Goal: Information Seeking & Learning: Learn about a topic

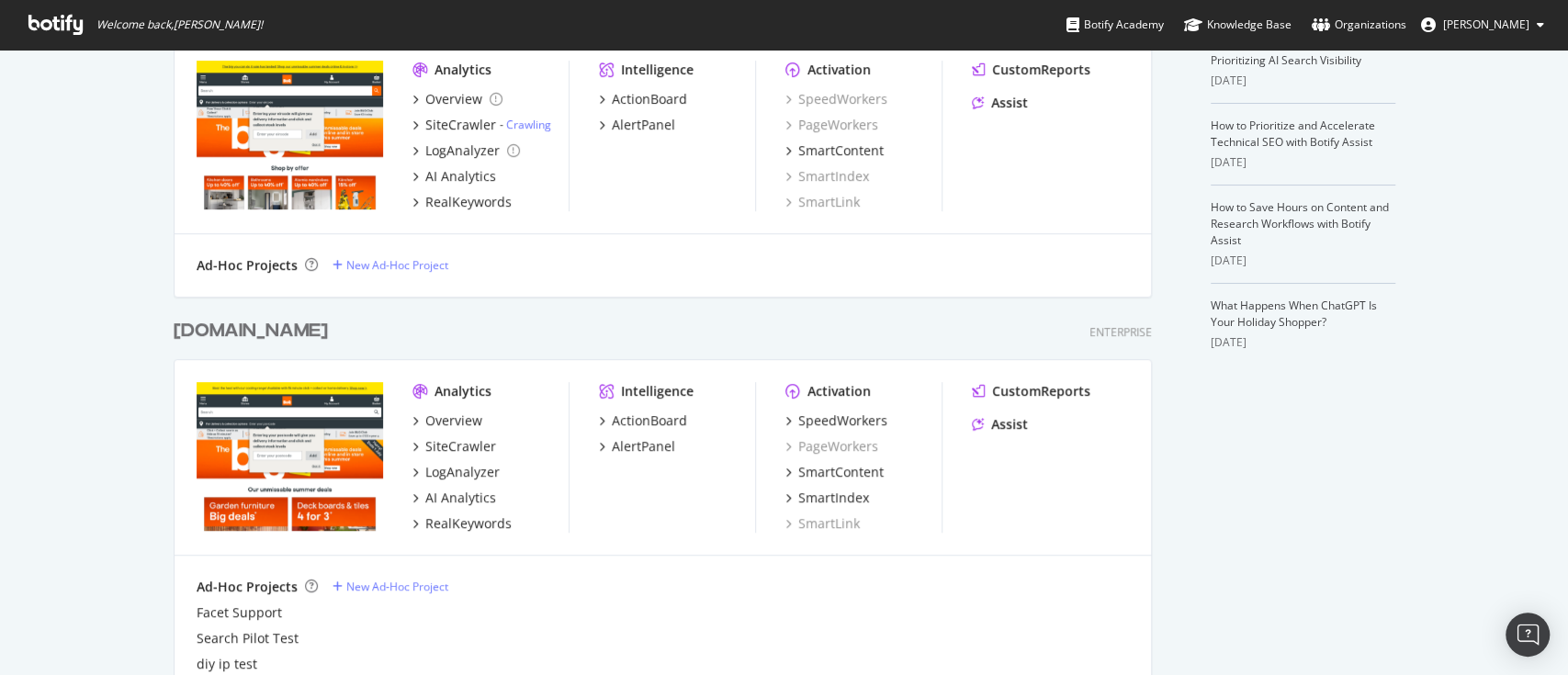
scroll to position [543, 0]
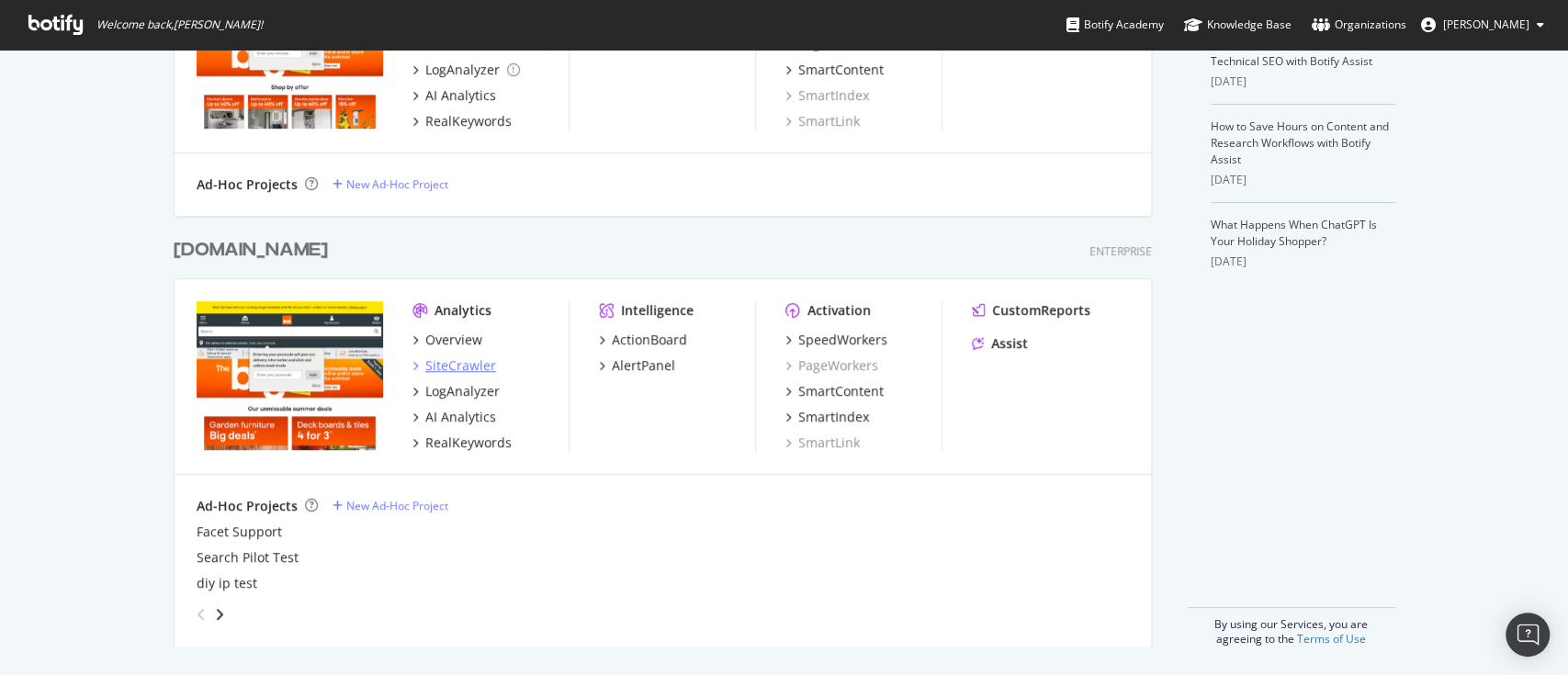
click at [448, 373] on div "SiteCrawler" at bounding box center [461, 365] width 71 height 19
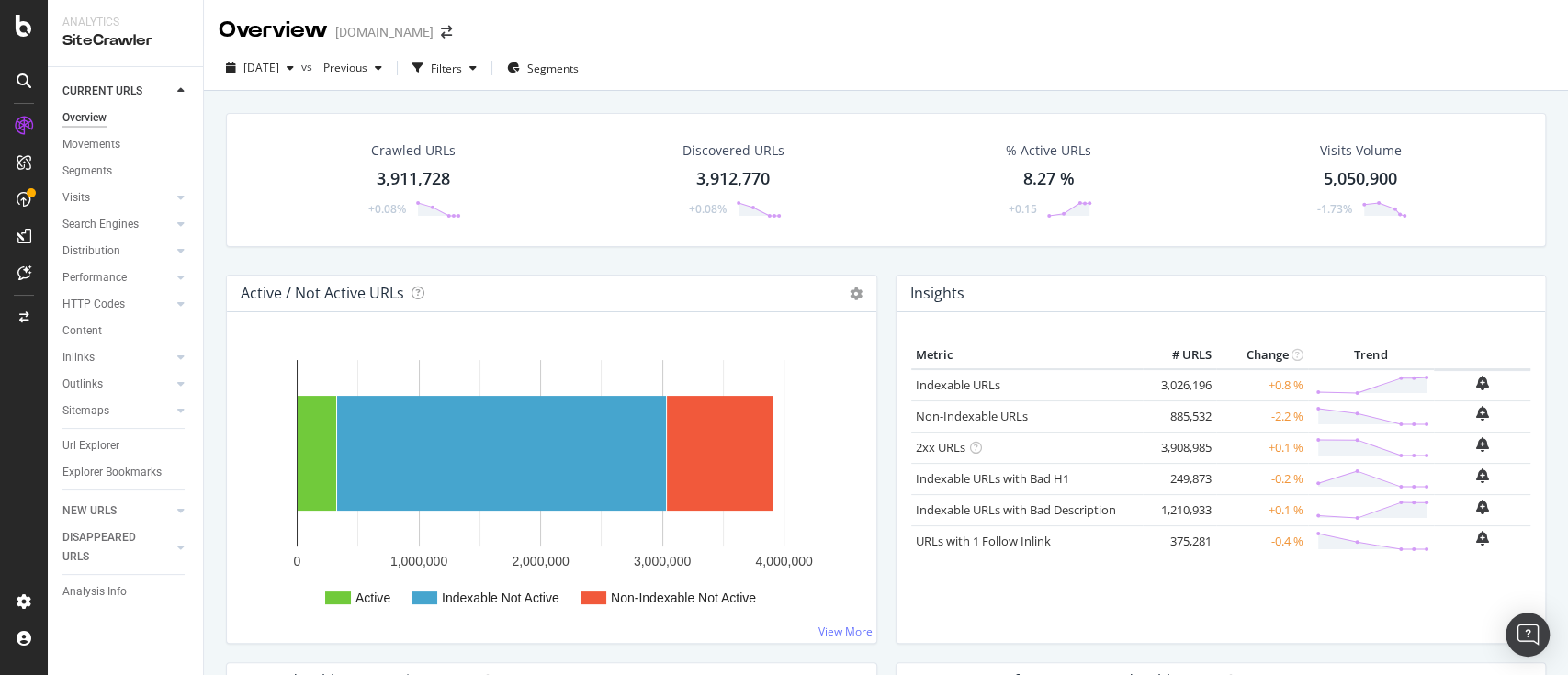
drag, startPoint x: 100, startPoint y: 410, endPoint x: 699, endPoint y: 237, distance: 623.5
click at [99, 410] on div "Sitemaps" at bounding box center [86, 411] width 47 height 20
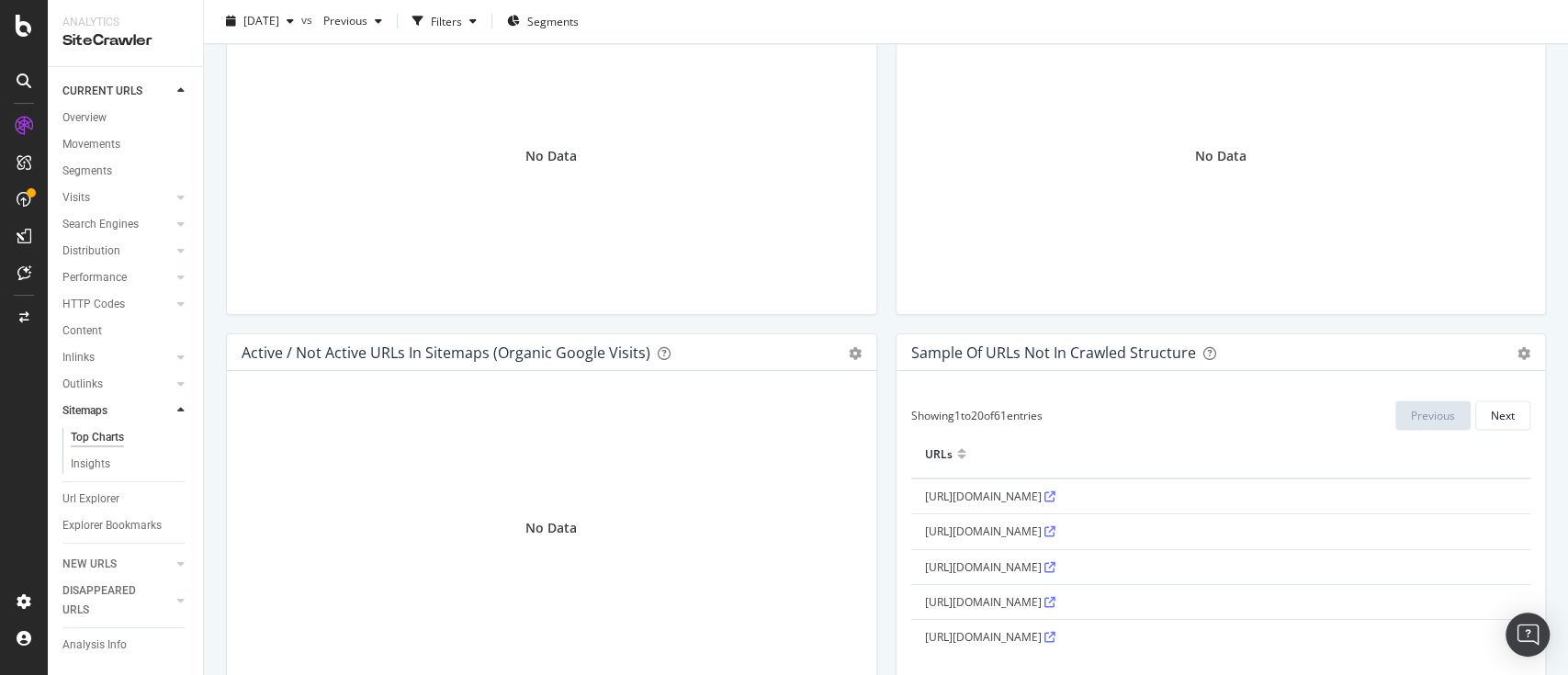
scroll to position [1469, 0]
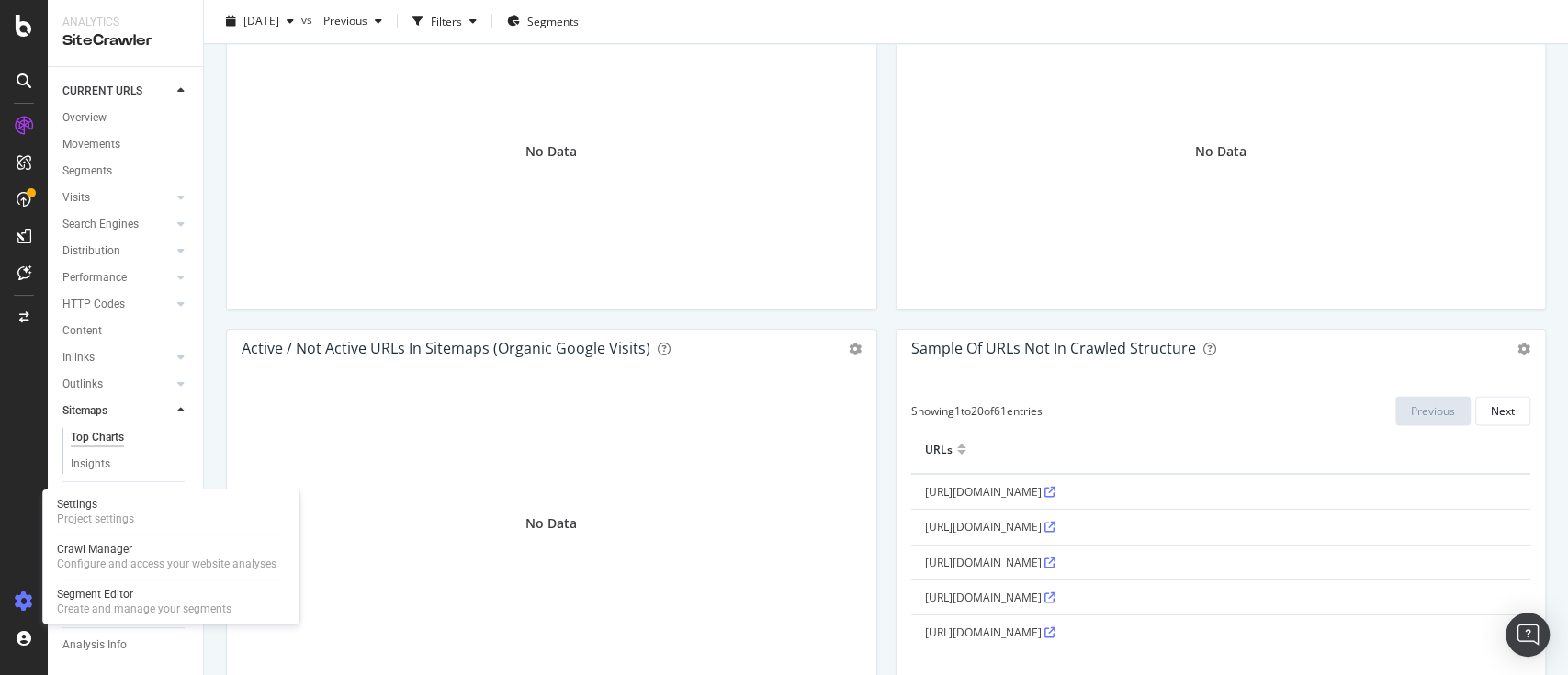
click at [26, 598] on icon at bounding box center [24, 601] width 19 height 19
click at [35, 594] on div at bounding box center [23, 601] width 44 height 29
click at [156, 515] on div "Settings Project settings" at bounding box center [170, 511] width 243 height 33
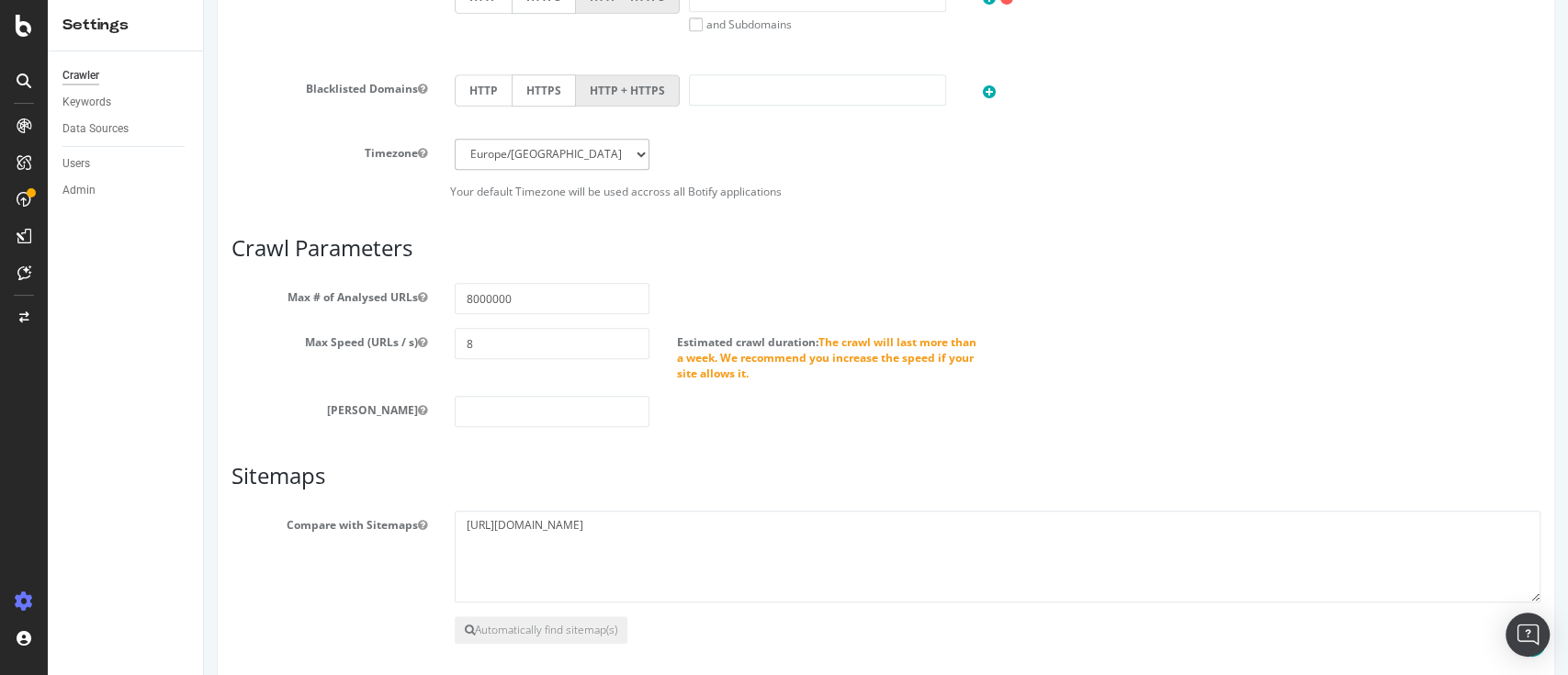
scroll to position [812, 0]
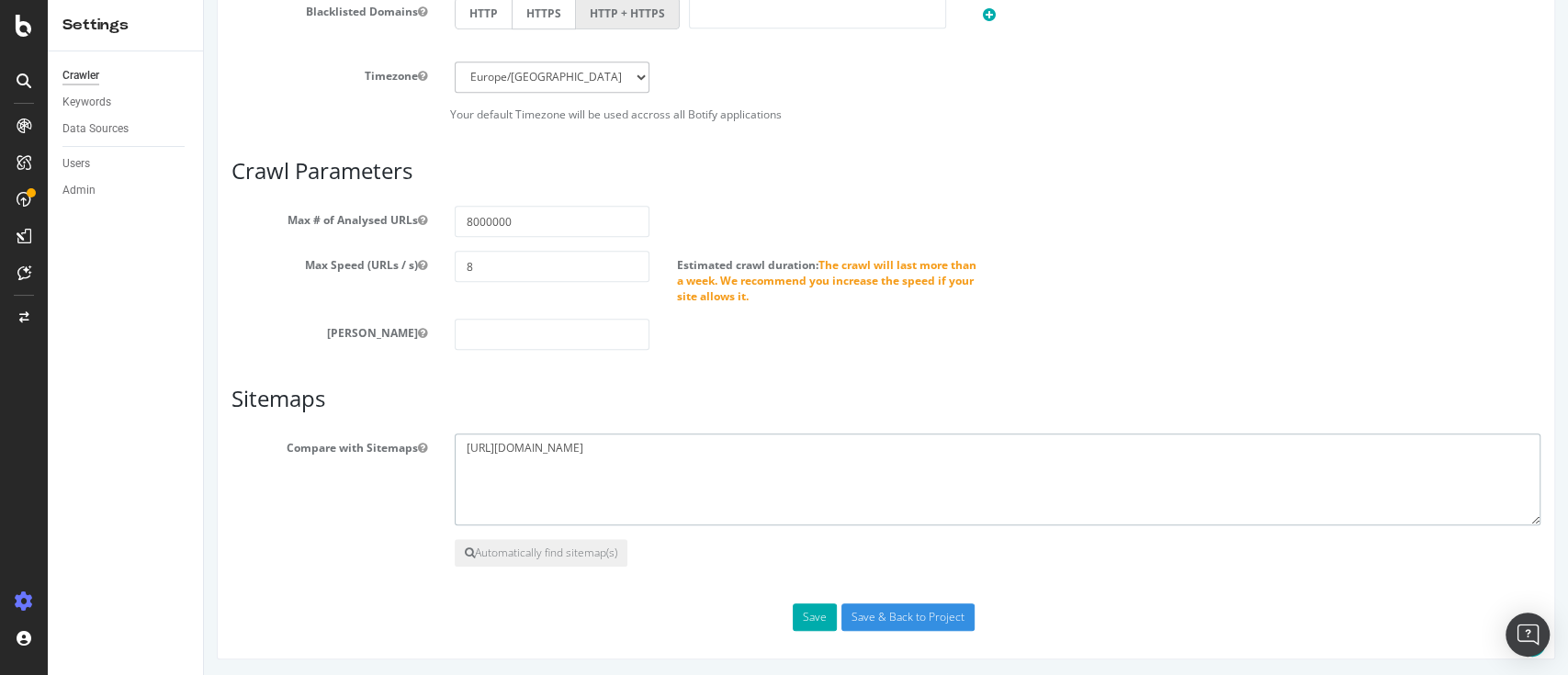
click at [883, 462] on textarea "https://www.diy.com/static/sitemap-index.xml" at bounding box center [998, 479] width 1087 height 92
click at [605, 556] on button "Automatically find sitemap(s)" at bounding box center [540, 552] width 172 height 27
click at [485, 548] on button "Automatically find sitemap(s)" at bounding box center [540, 553] width 172 height 27
click at [522, 550] on button "Automatically find sitemap(s)" at bounding box center [540, 553] width 172 height 27
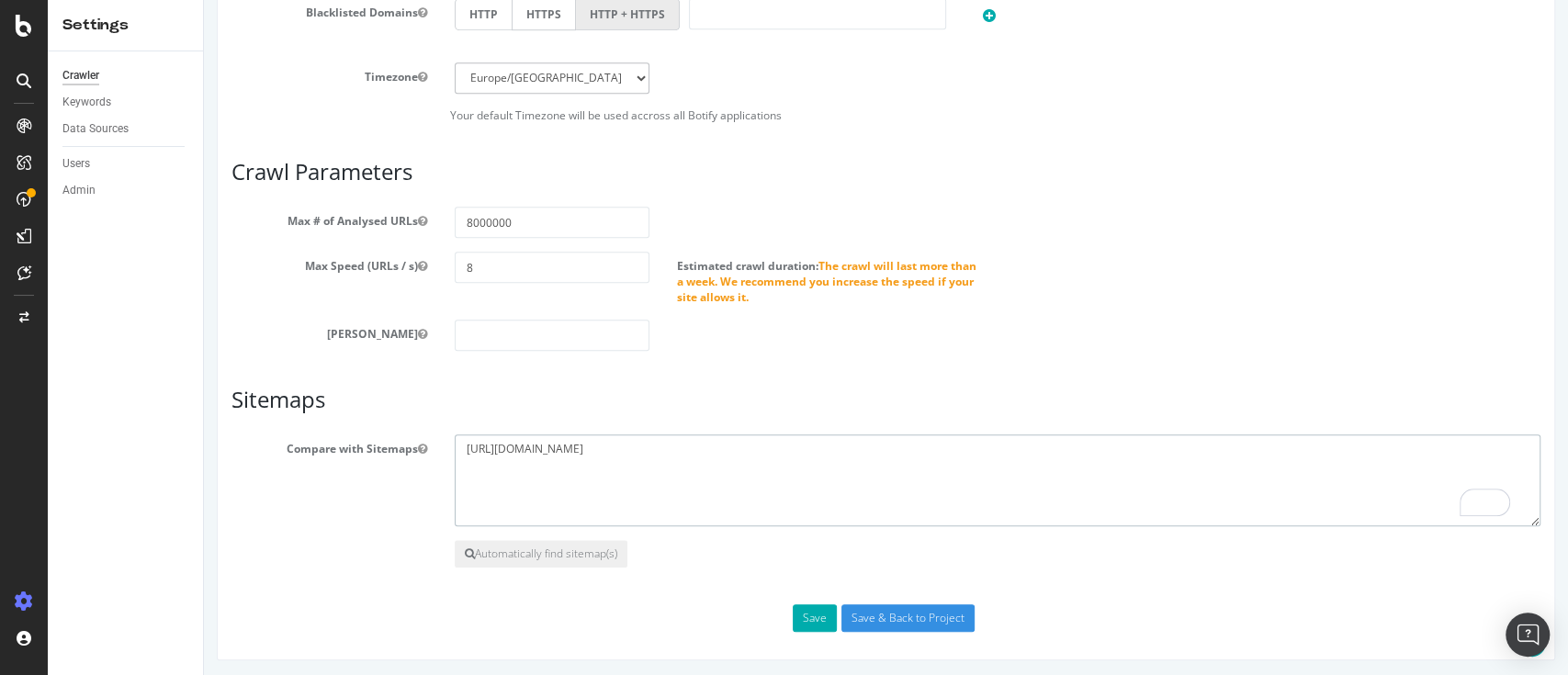
click at [739, 479] on textarea "https://www.diy.com/static/sitemap-index.xml" at bounding box center [998, 480] width 1087 height 92
click at [458, 448] on textarea "https://www.diy.com/static/sitemap-index.xml" at bounding box center [998, 480] width 1087 height 92
click at [557, 549] on button "Automatically find sitemap(s)" at bounding box center [540, 553] width 172 height 27
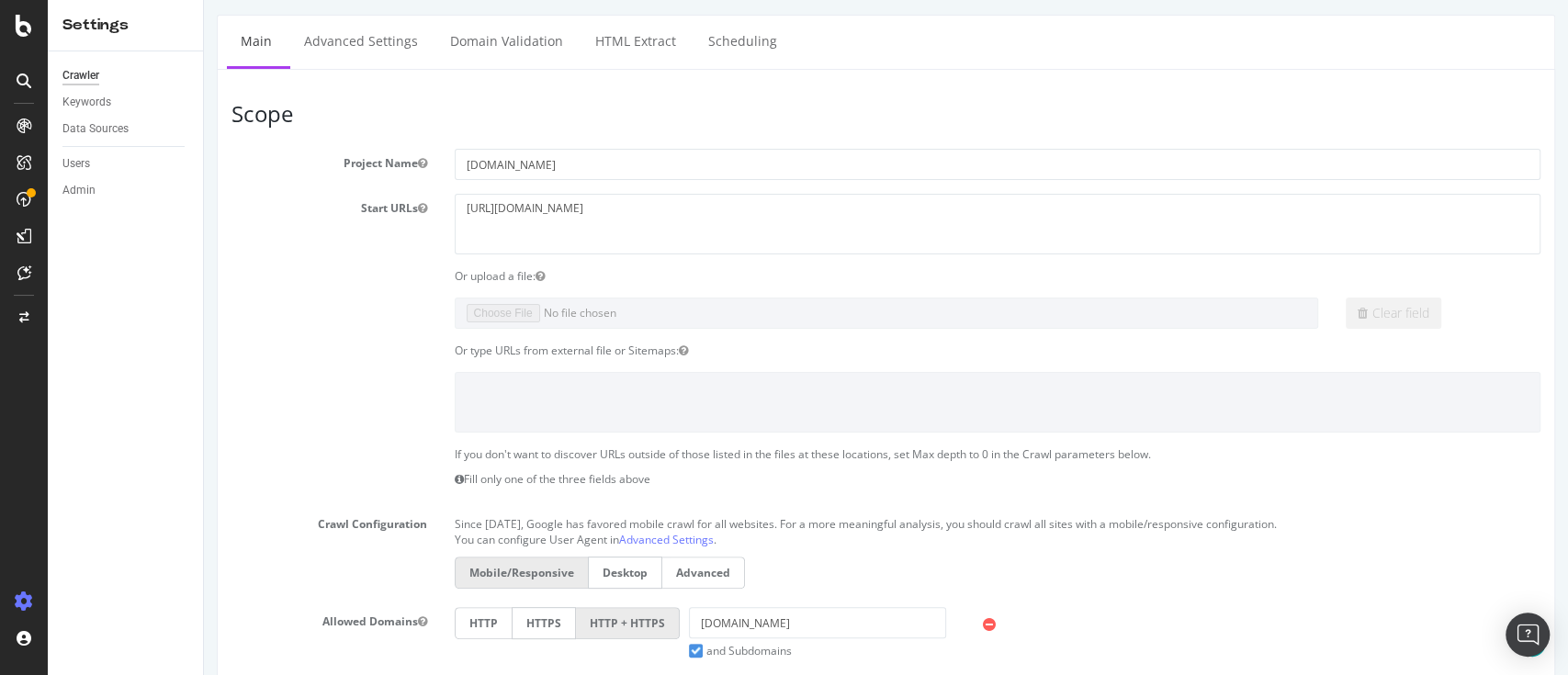
scroll to position [0, 0]
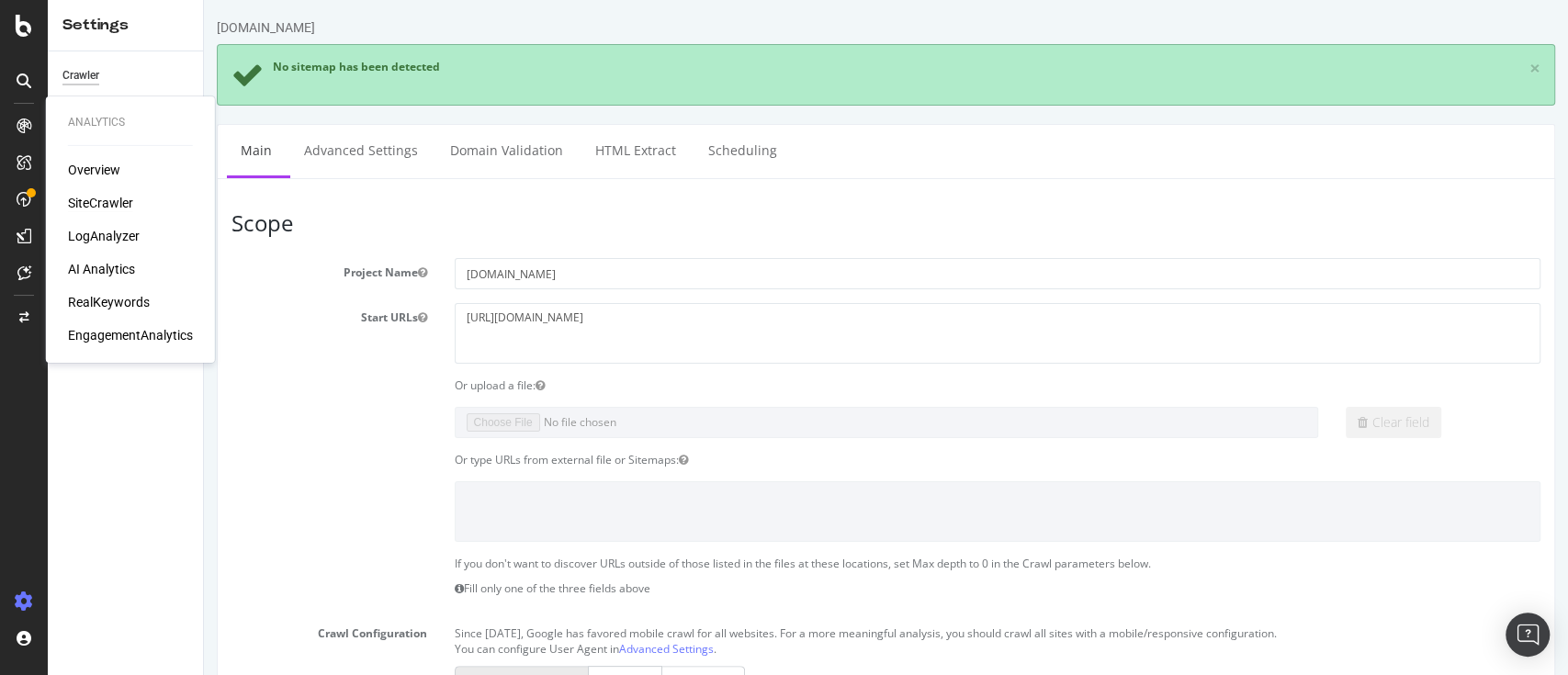
click at [100, 206] on div "SiteCrawler" at bounding box center [101, 203] width 66 height 19
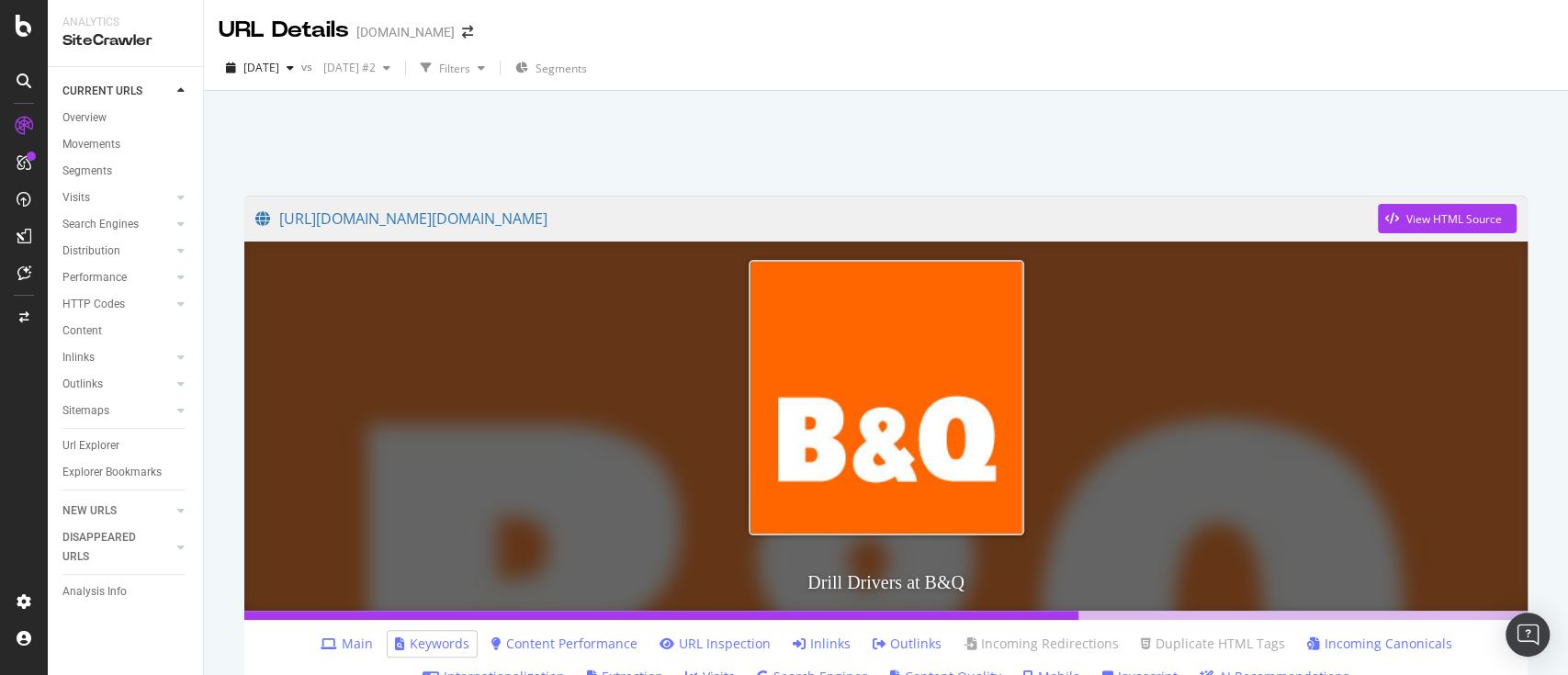
scroll to position [1224, 0]
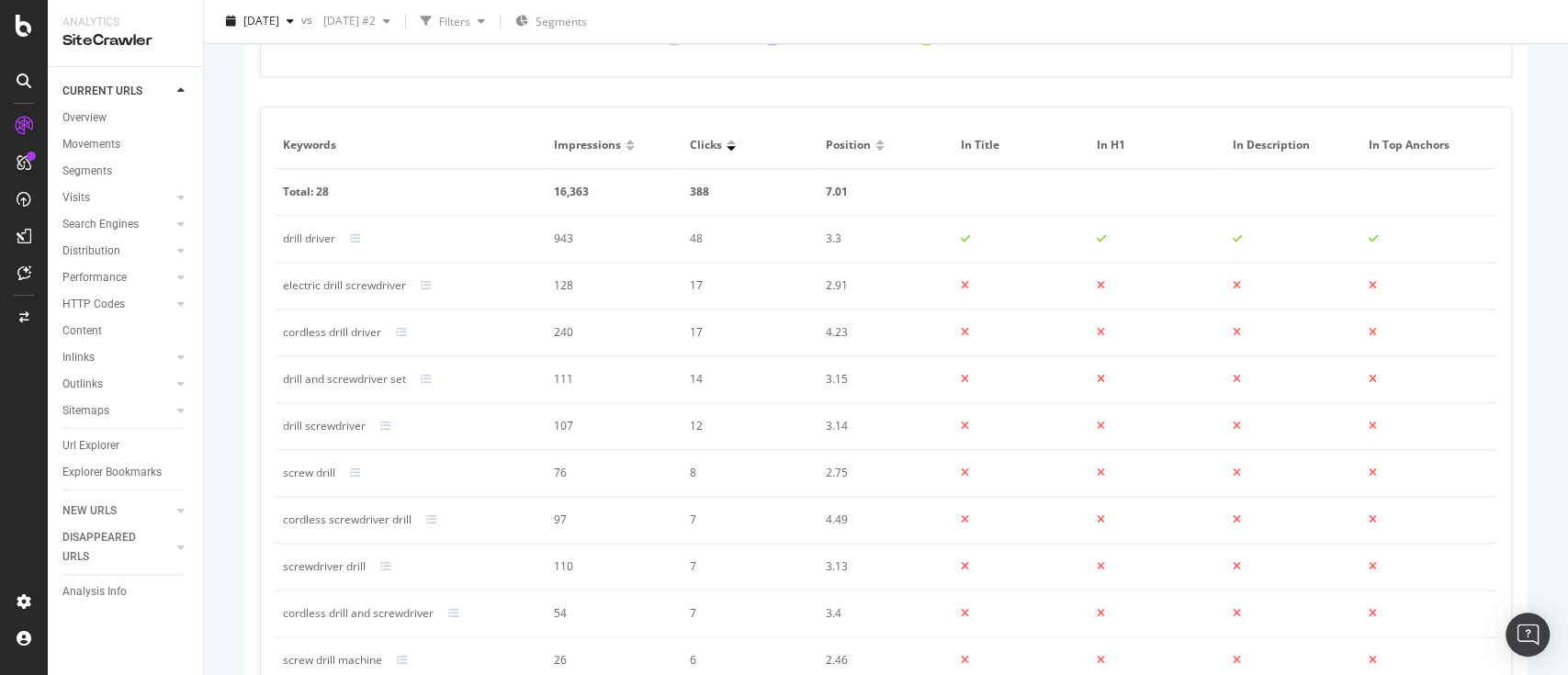
click at [367, 284] on div "electric drill screwdriver" at bounding box center [344, 286] width 123 height 17
copy div "electric drill screwdriver"
click at [337, 330] on div "cordless drill driver" at bounding box center [332, 332] width 98 height 17
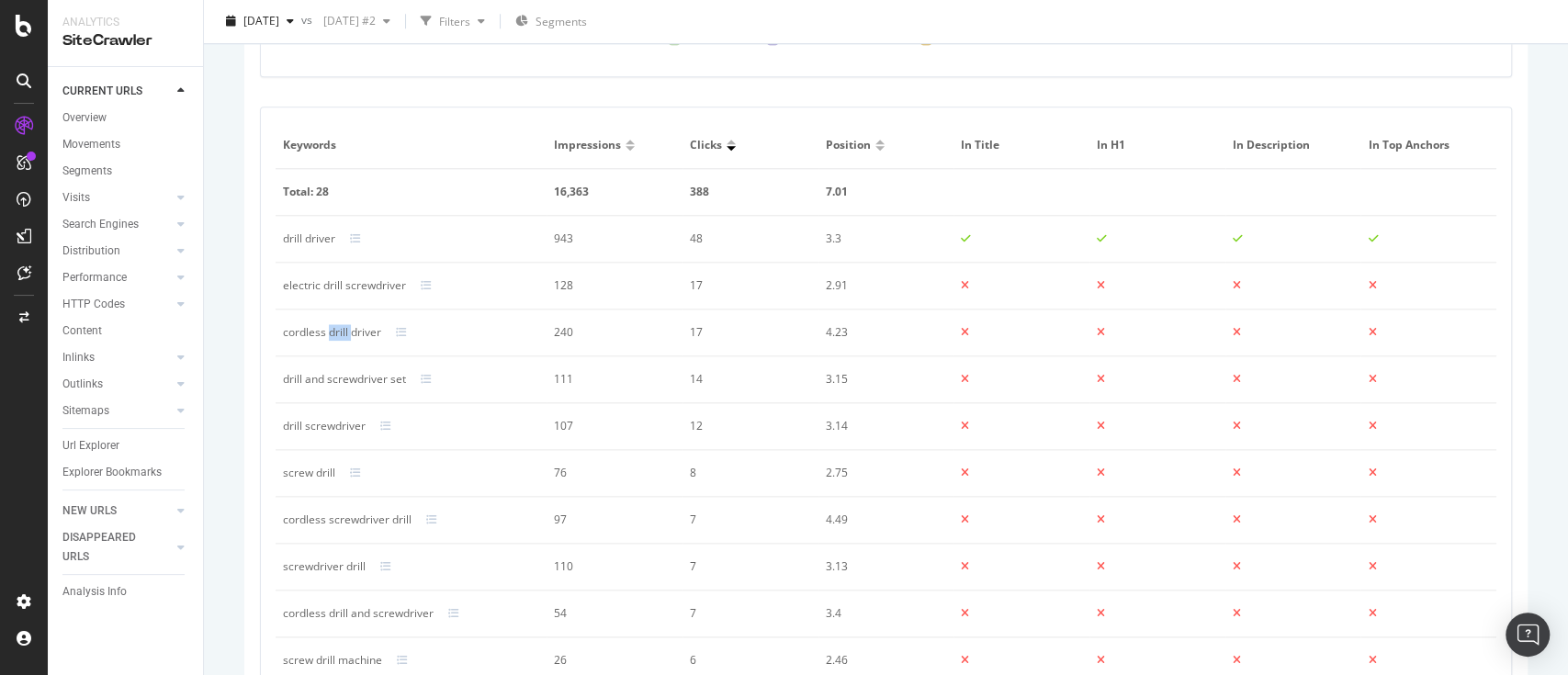
click at [337, 330] on div "cordless drill driver" at bounding box center [332, 332] width 98 height 17
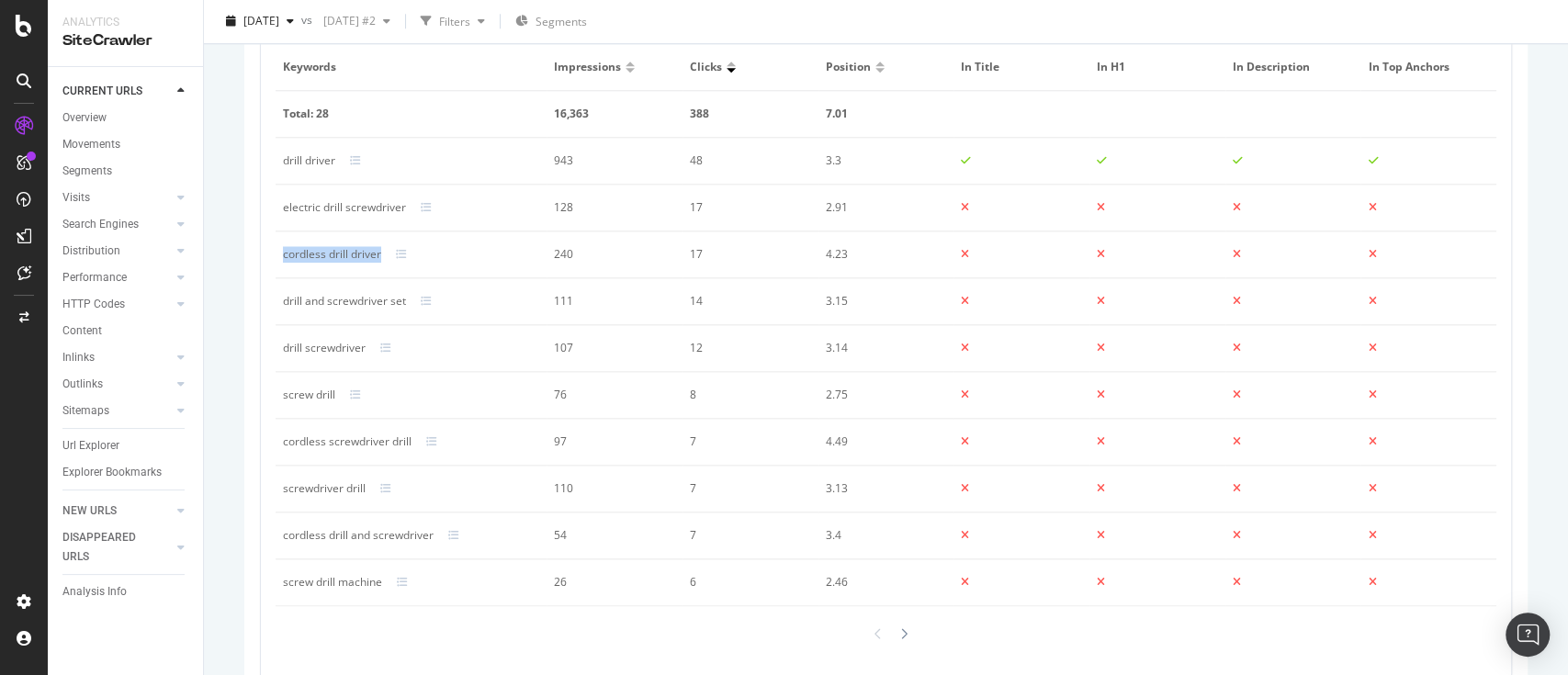
scroll to position [1336, 0]
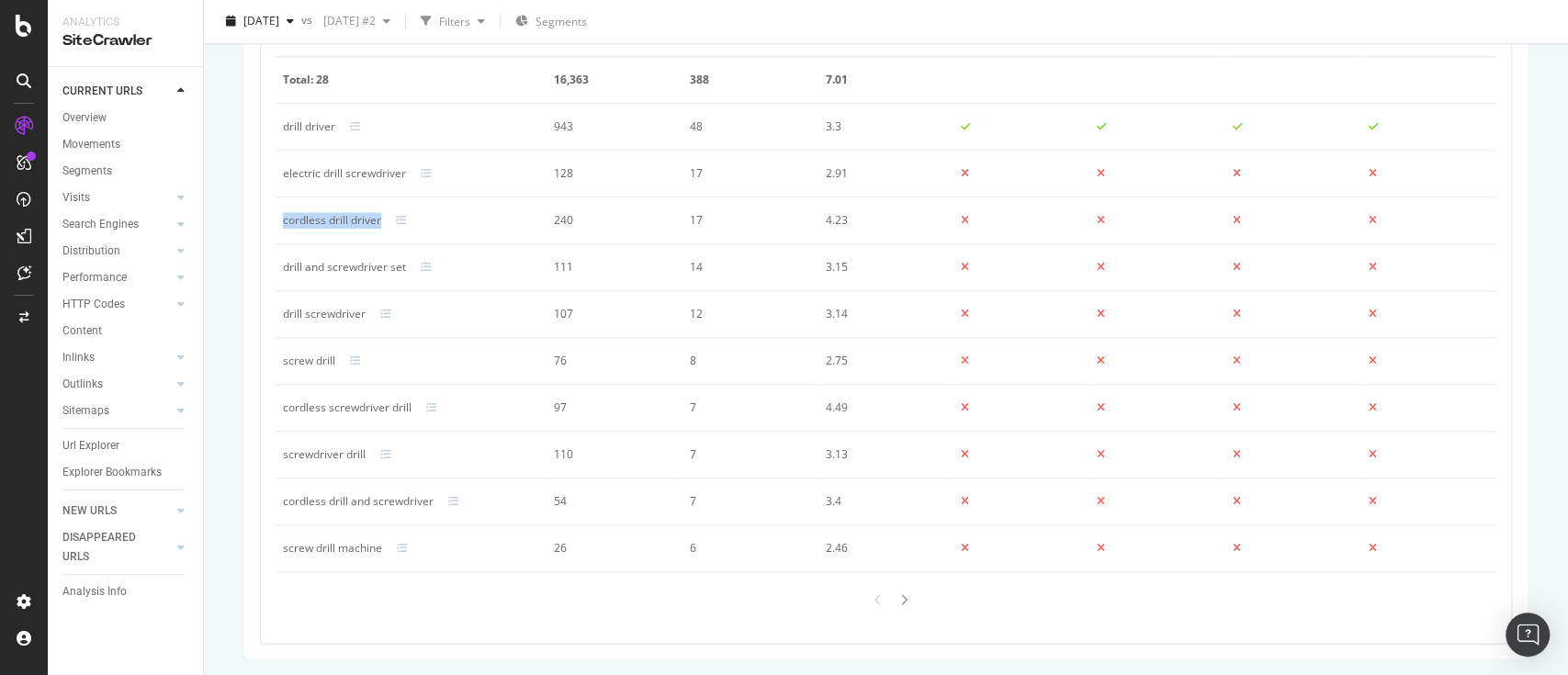
click at [330, 311] on div "drill screwdriver" at bounding box center [324, 315] width 82 height 17
click at [346, 448] on div "screwdriver drill" at bounding box center [324, 455] width 82 height 17
copy div "screwdriver drill"
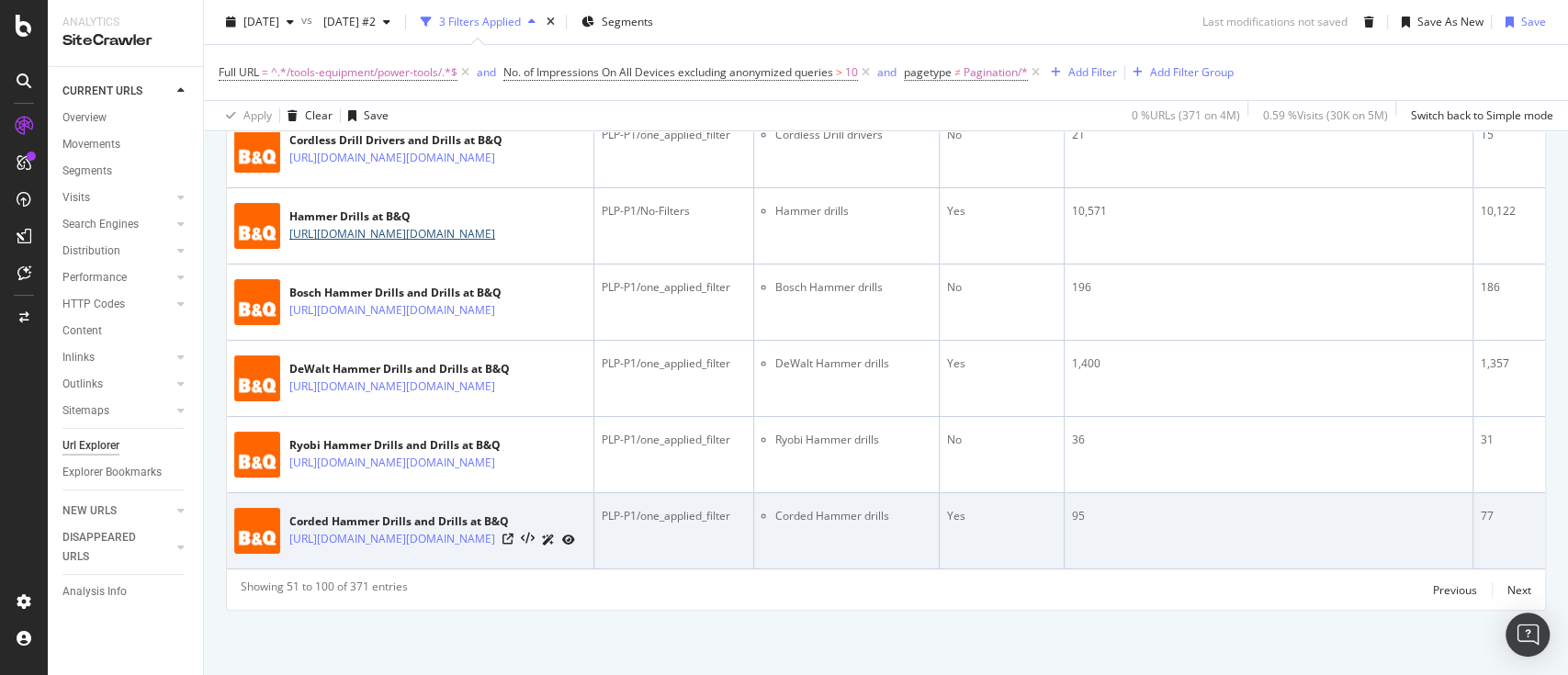
scroll to position [5686, 0]
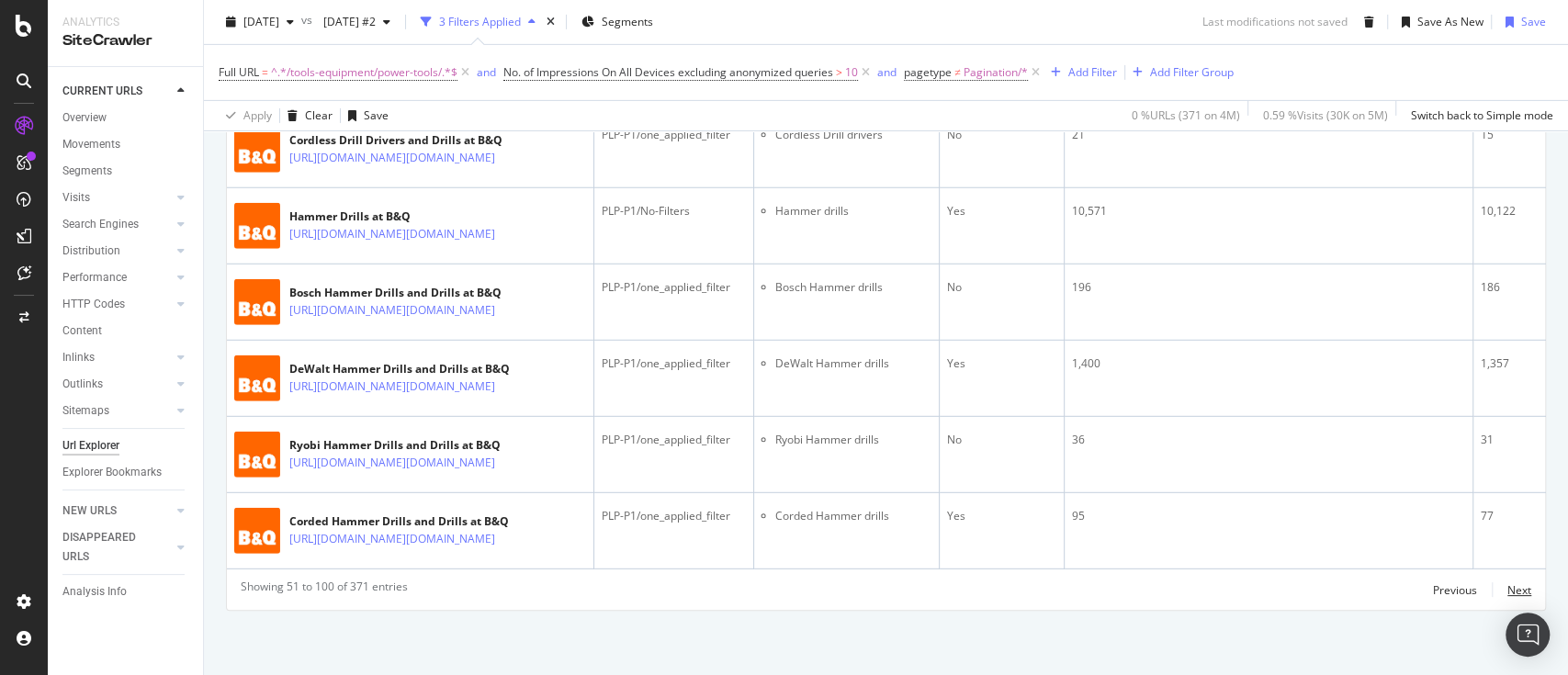
click at [1507, 586] on div "Next" at bounding box center [1518, 590] width 23 height 16
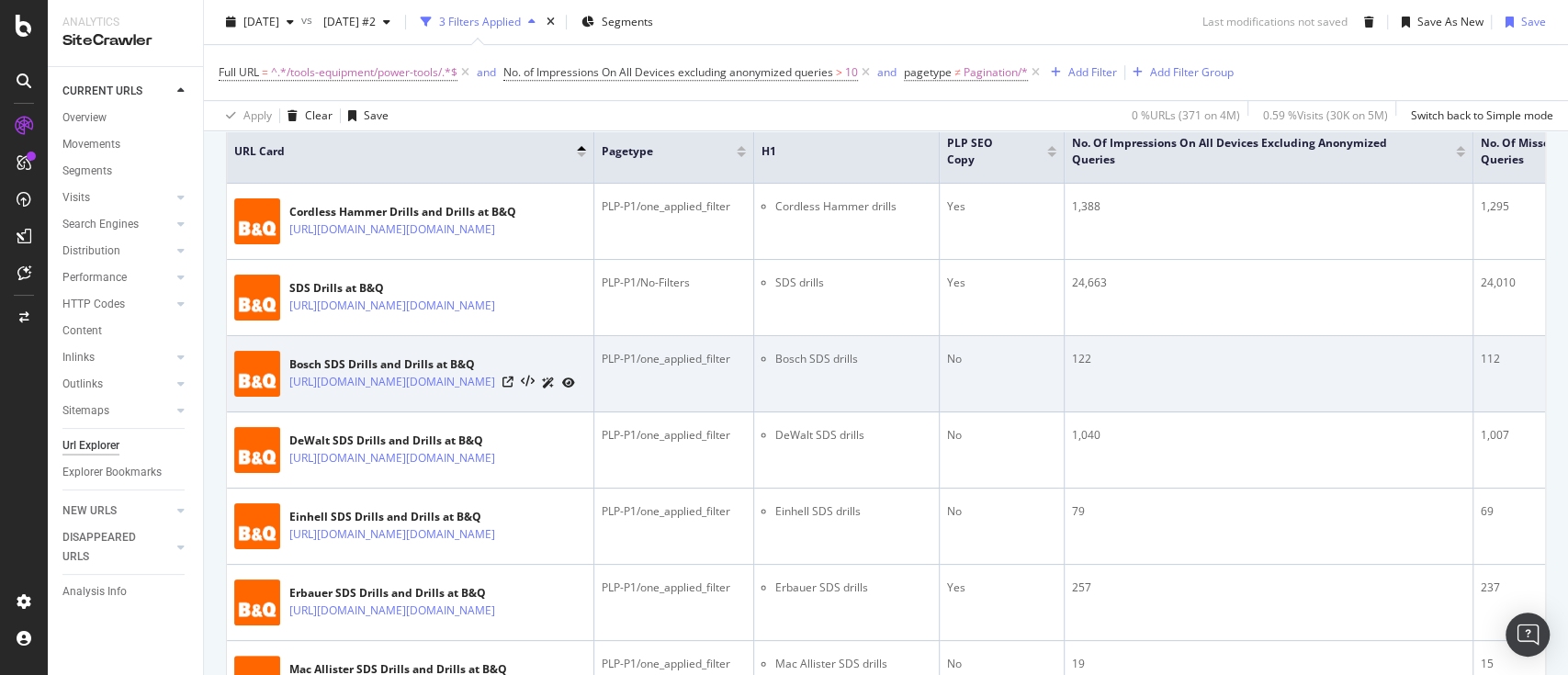
scroll to position [670, 0]
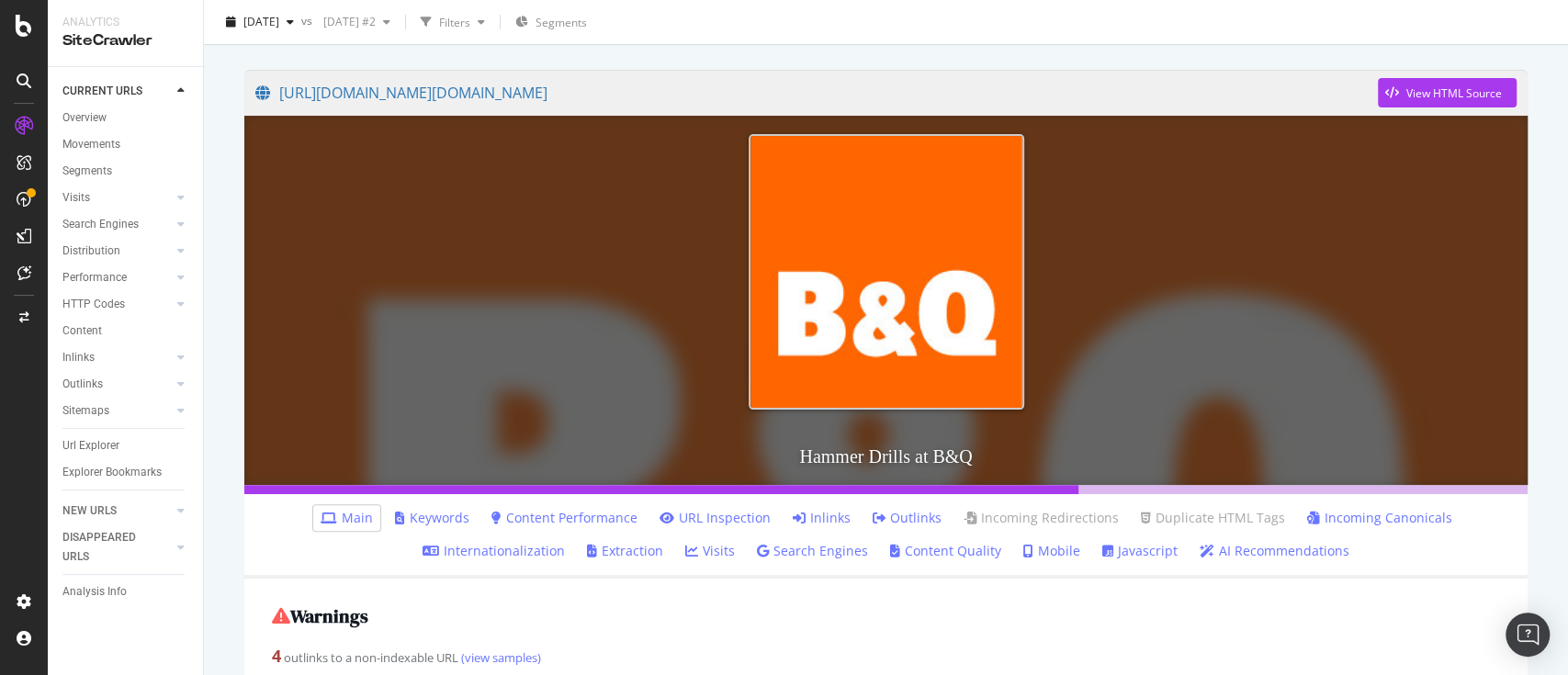
scroll to position [244, 0]
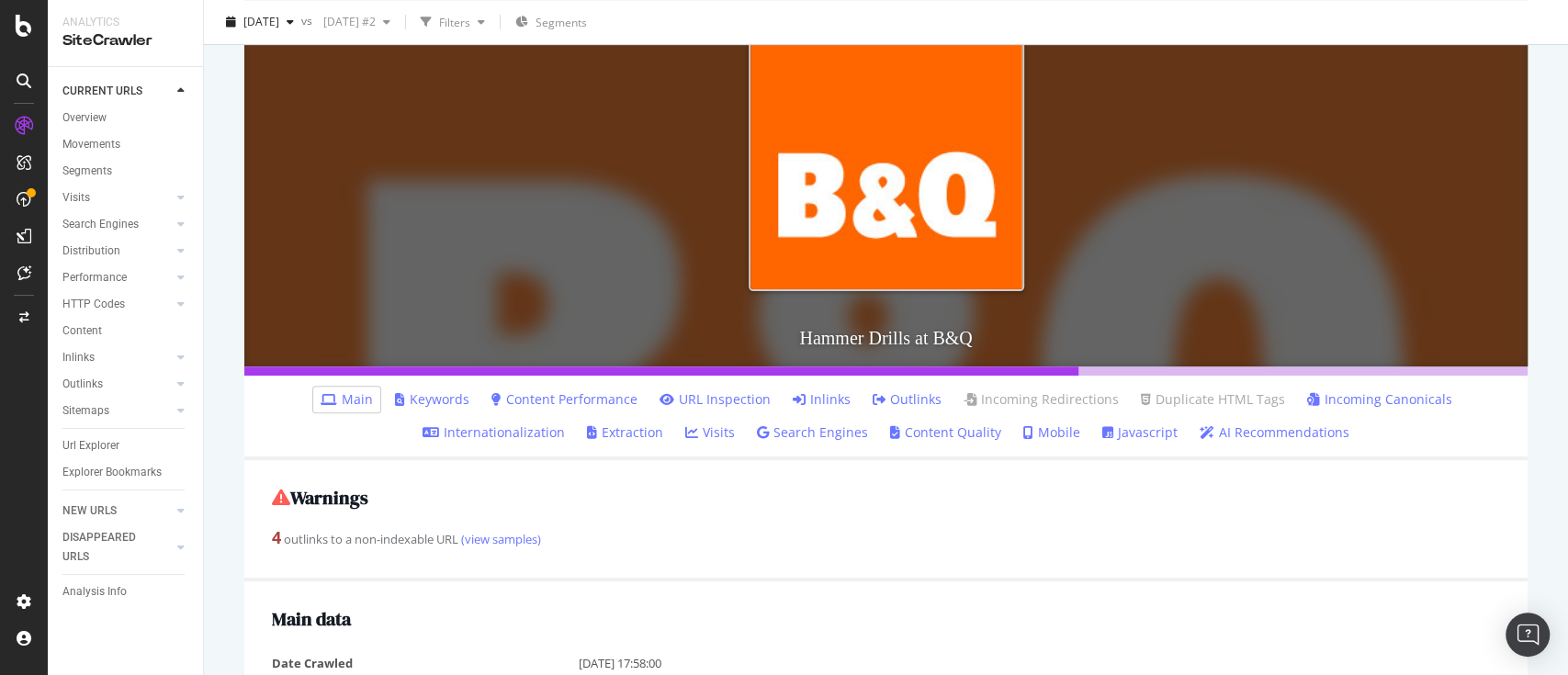
click at [426, 400] on link "Keywords" at bounding box center [432, 400] width 74 height 19
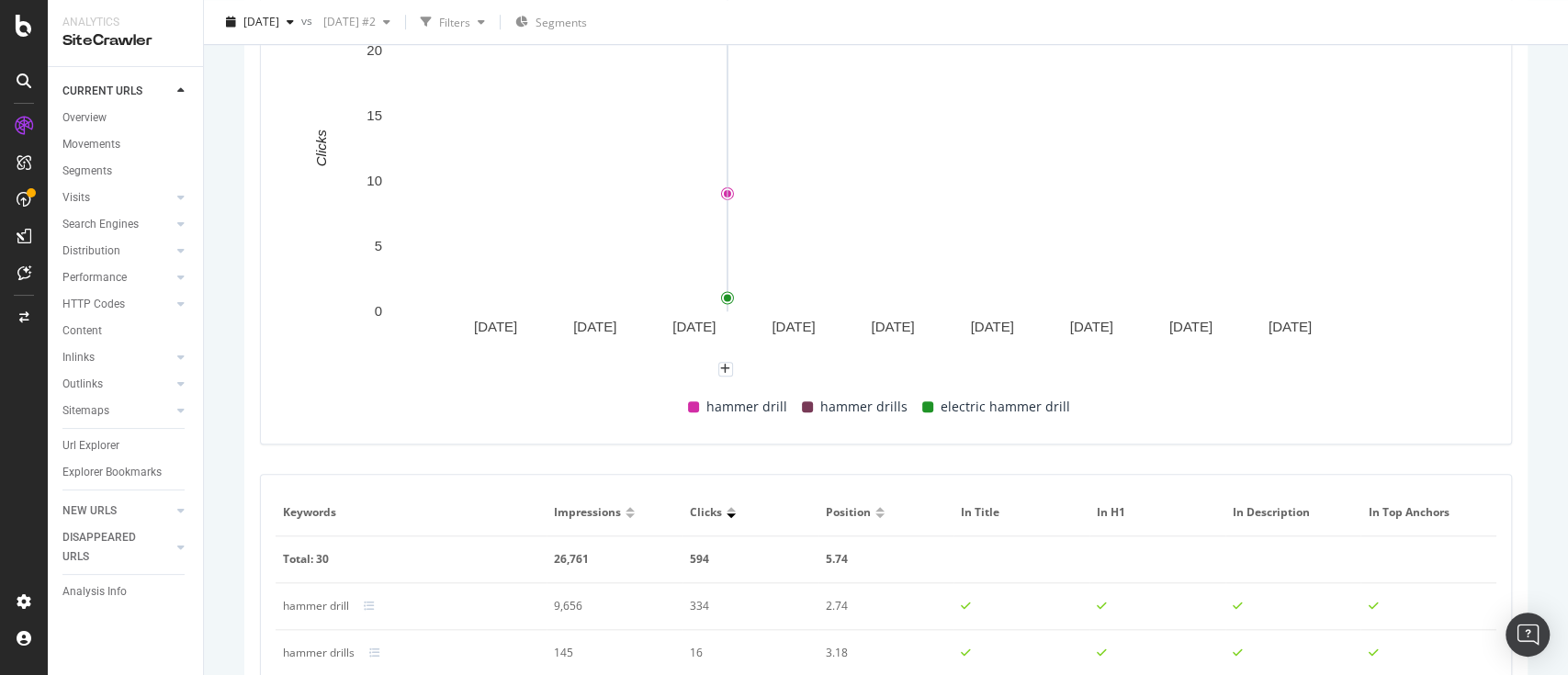
scroll to position [1336, 0]
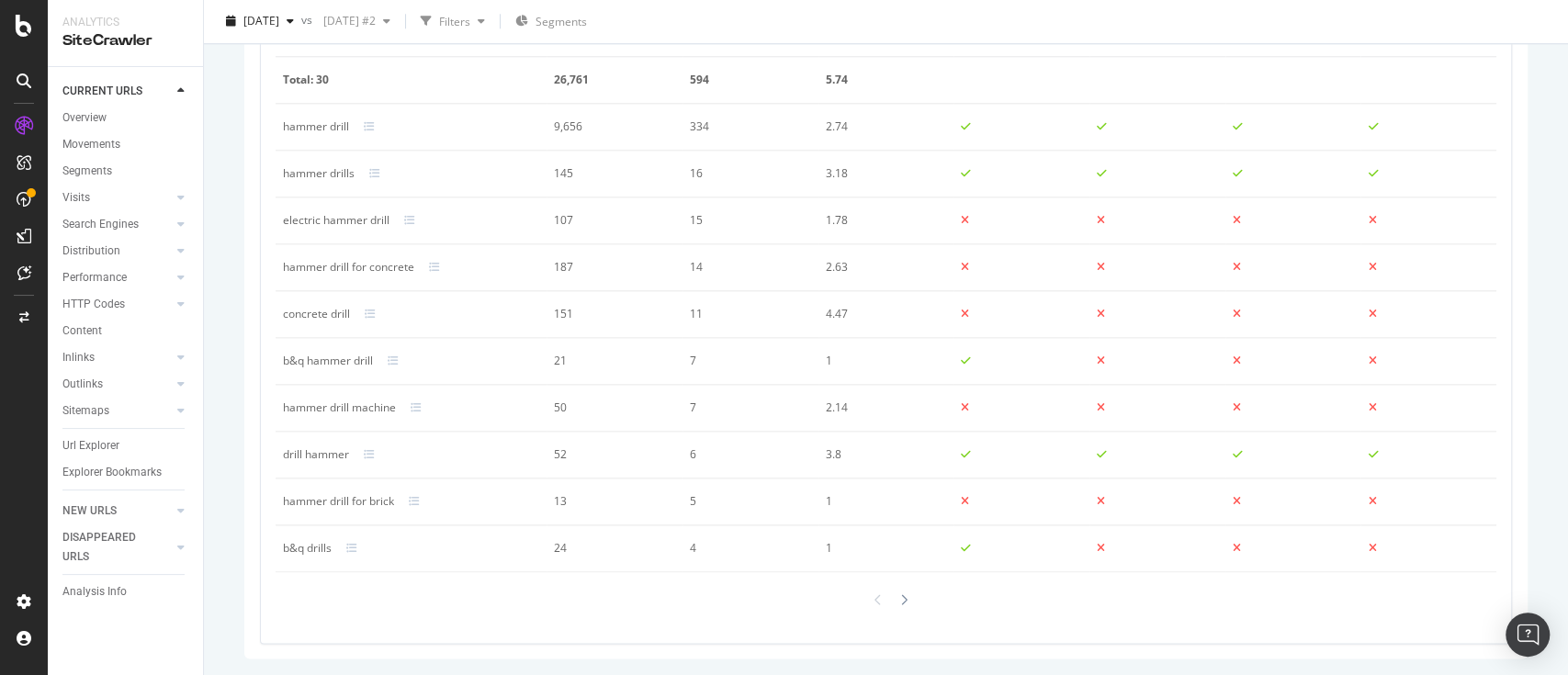
click at [339, 224] on div "electric hammer drill" at bounding box center [336, 221] width 107 height 17
click at [319, 221] on div "electric hammer drill" at bounding box center [336, 221] width 107 height 17
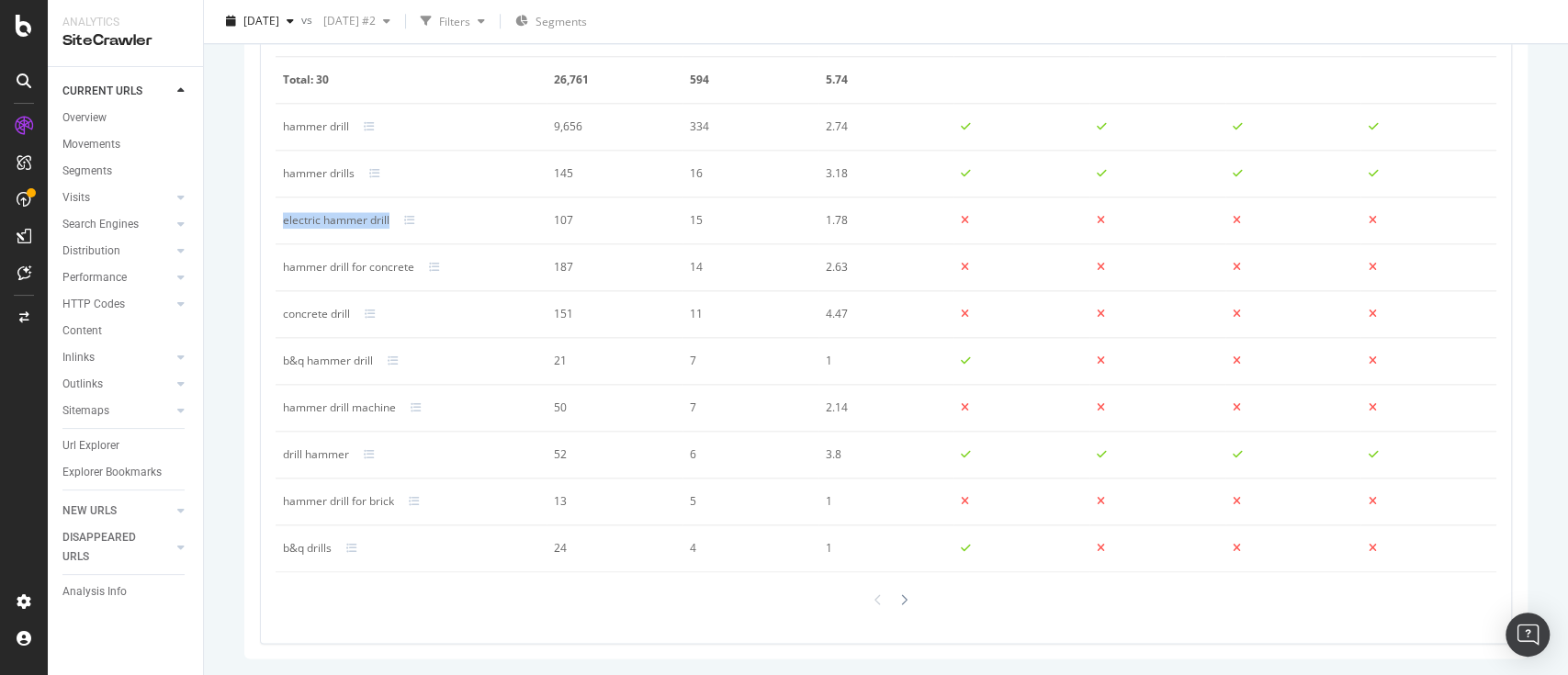
copy div "electric hammer drill"
click at [343, 262] on div "hammer drill for concrete" at bounding box center [348, 268] width 131 height 17
click at [343, 261] on div "hammer drill for concrete" at bounding box center [348, 268] width 131 height 17
copy div "hammer drill for concrete"
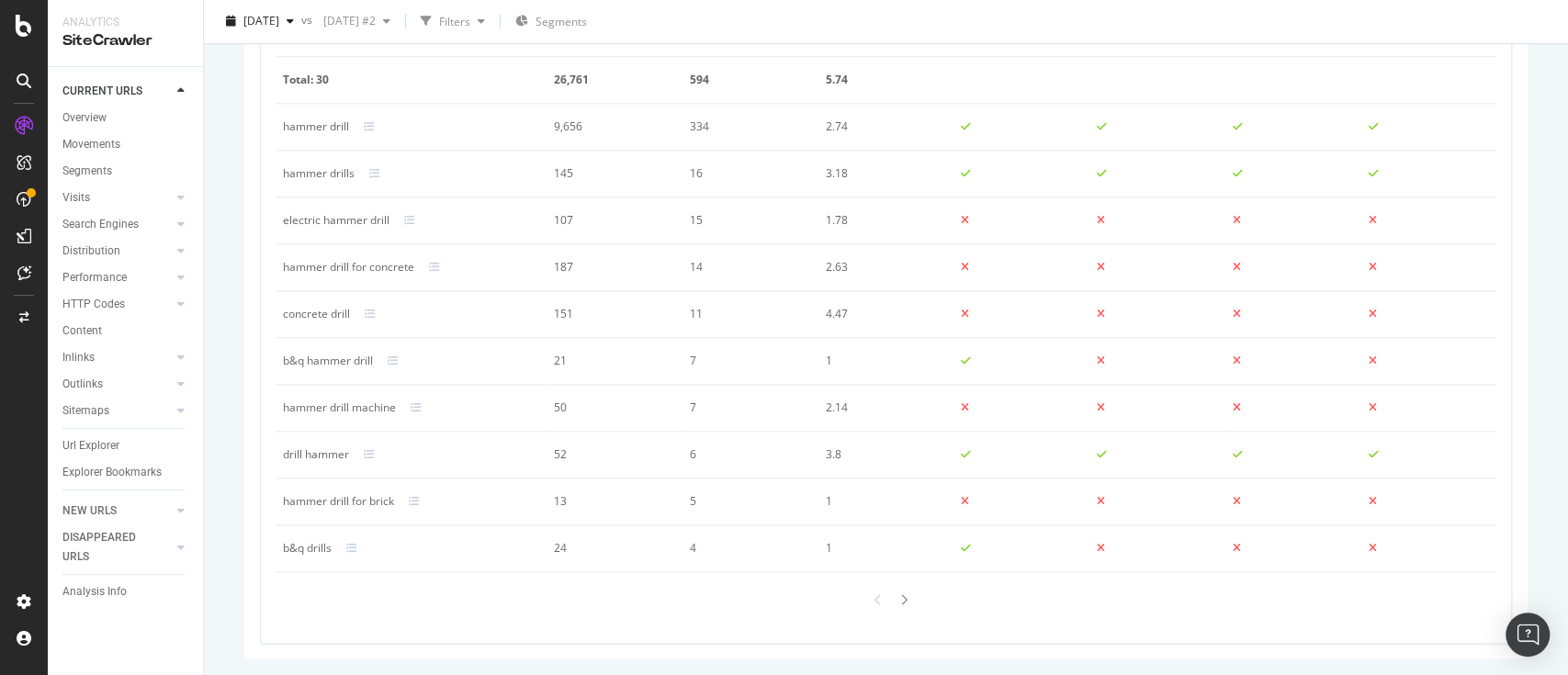
click at [367, 404] on div "hammer drill machine" at bounding box center [339, 408] width 113 height 17
copy div "hammer drill machine"
click at [307, 459] on div "drill hammer" at bounding box center [316, 455] width 67 height 17
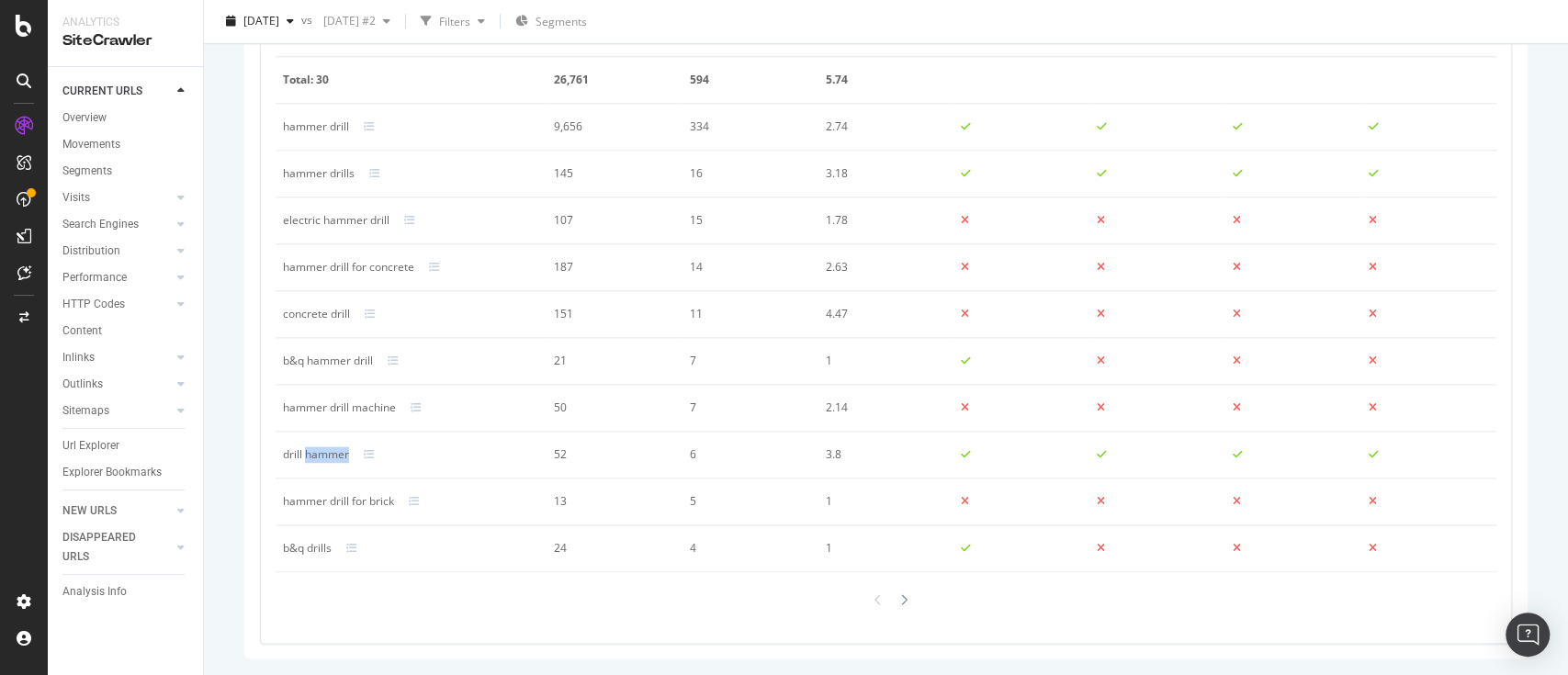
click at [307, 459] on div "drill hammer" at bounding box center [316, 455] width 67 height 17
copy div "drill hammer"
click at [370, 505] on div "hammer drill for brick" at bounding box center [338, 502] width 111 height 17
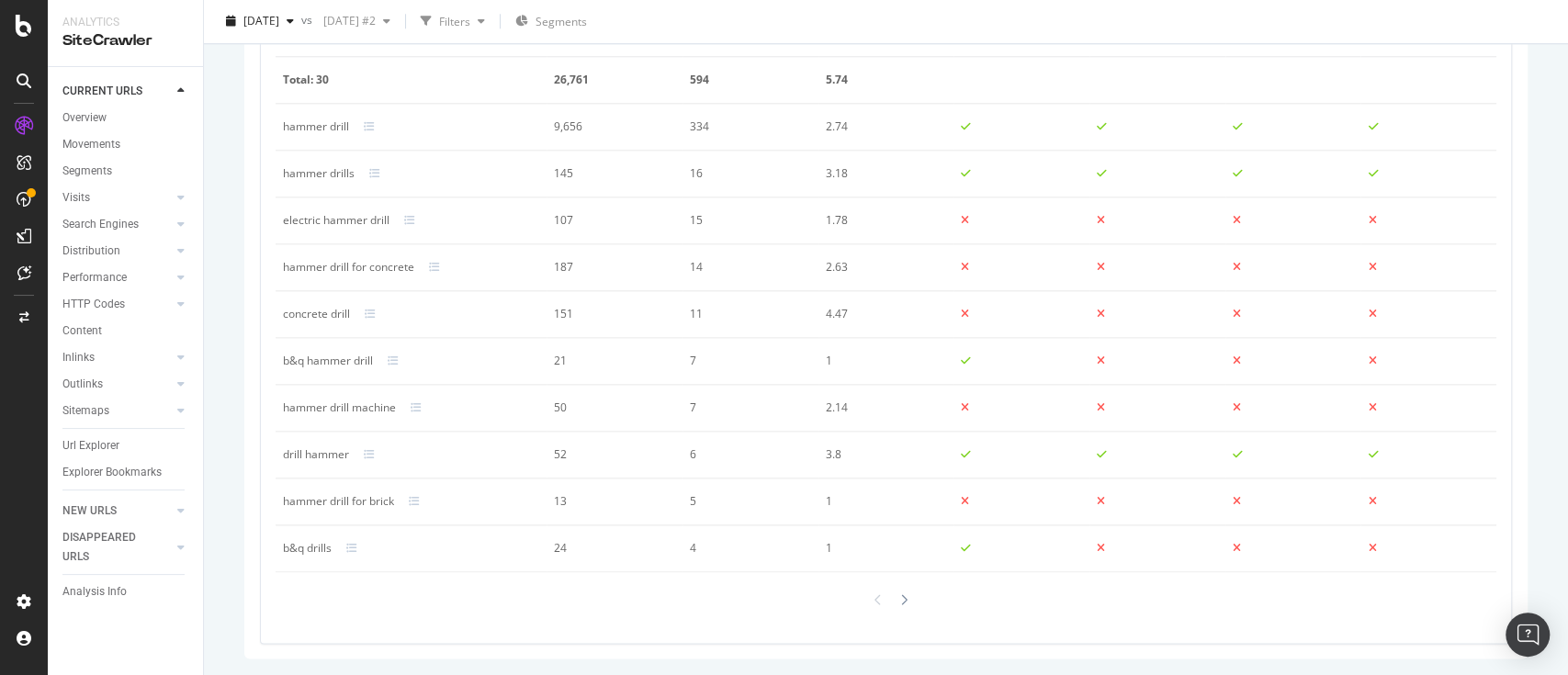
drag, startPoint x: 370, startPoint y: 505, endPoint x: 393, endPoint y: 335, distance: 171.5
click at [370, 505] on div "hammer drill for brick" at bounding box center [338, 502] width 111 height 17
copy div "hammer drill for brick"
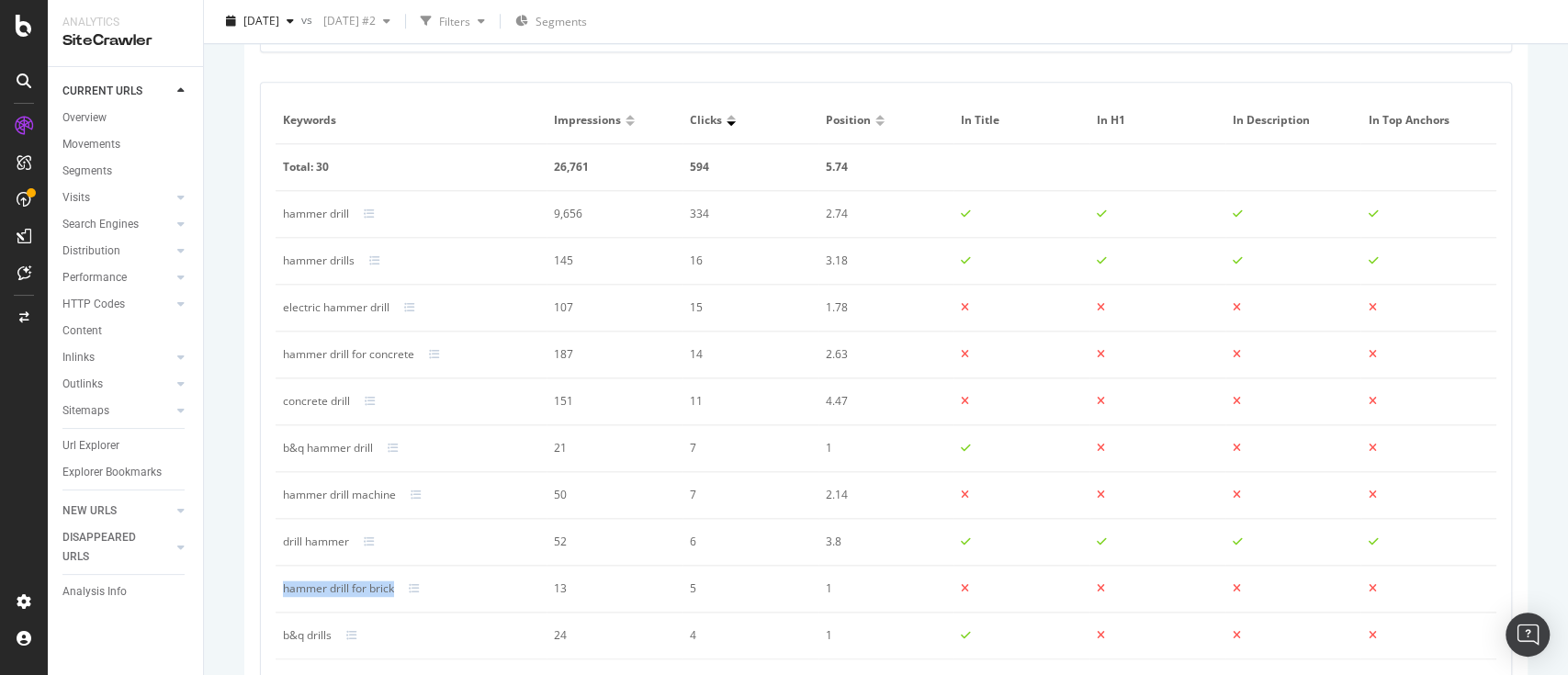
scroll to position [1212, 0]
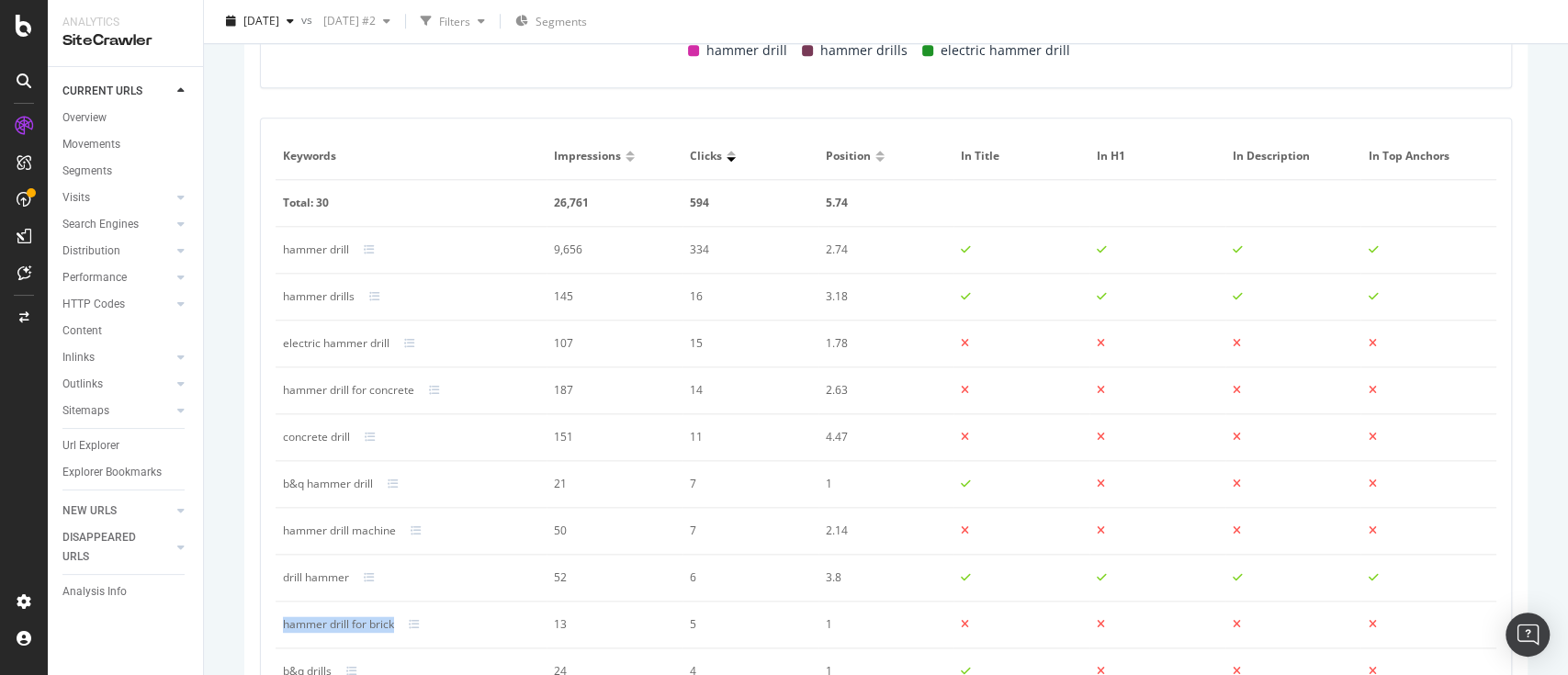
click at [335, 437] on div "concrete drill" at bounding box center [317, 437] width 67 height 17
copy div "concrete drill"
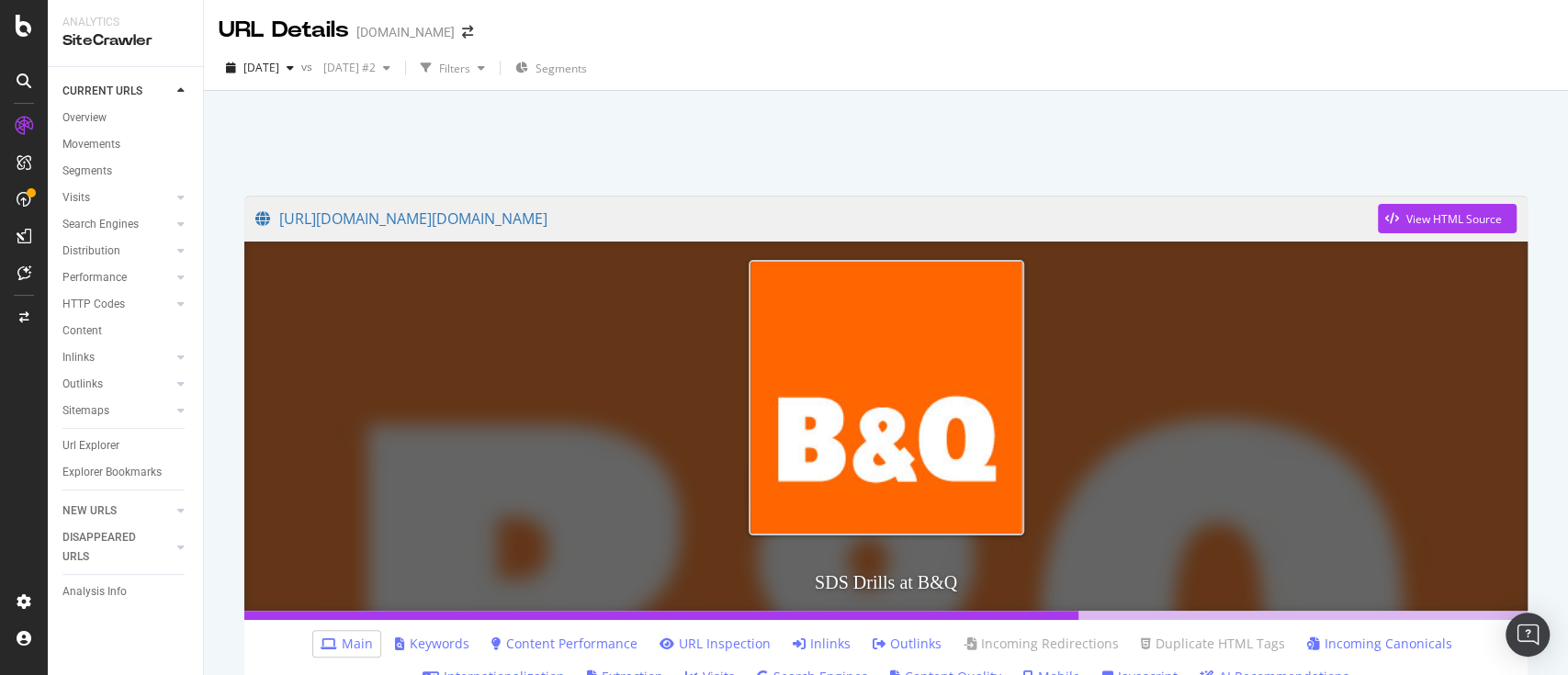
scroll to position [490, 0]
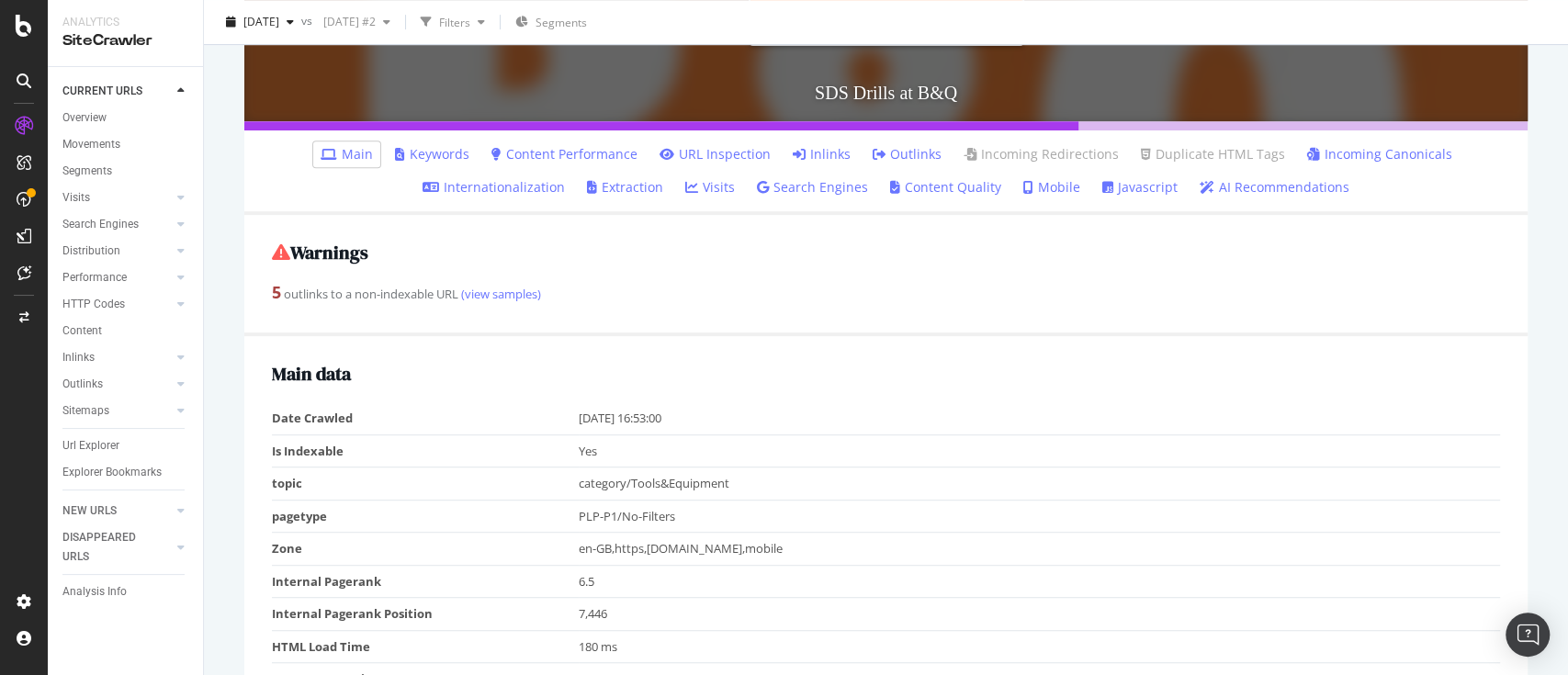
click at [426, 154] on link "Keywords" at bounding box center [432, 154] width 74 height 19
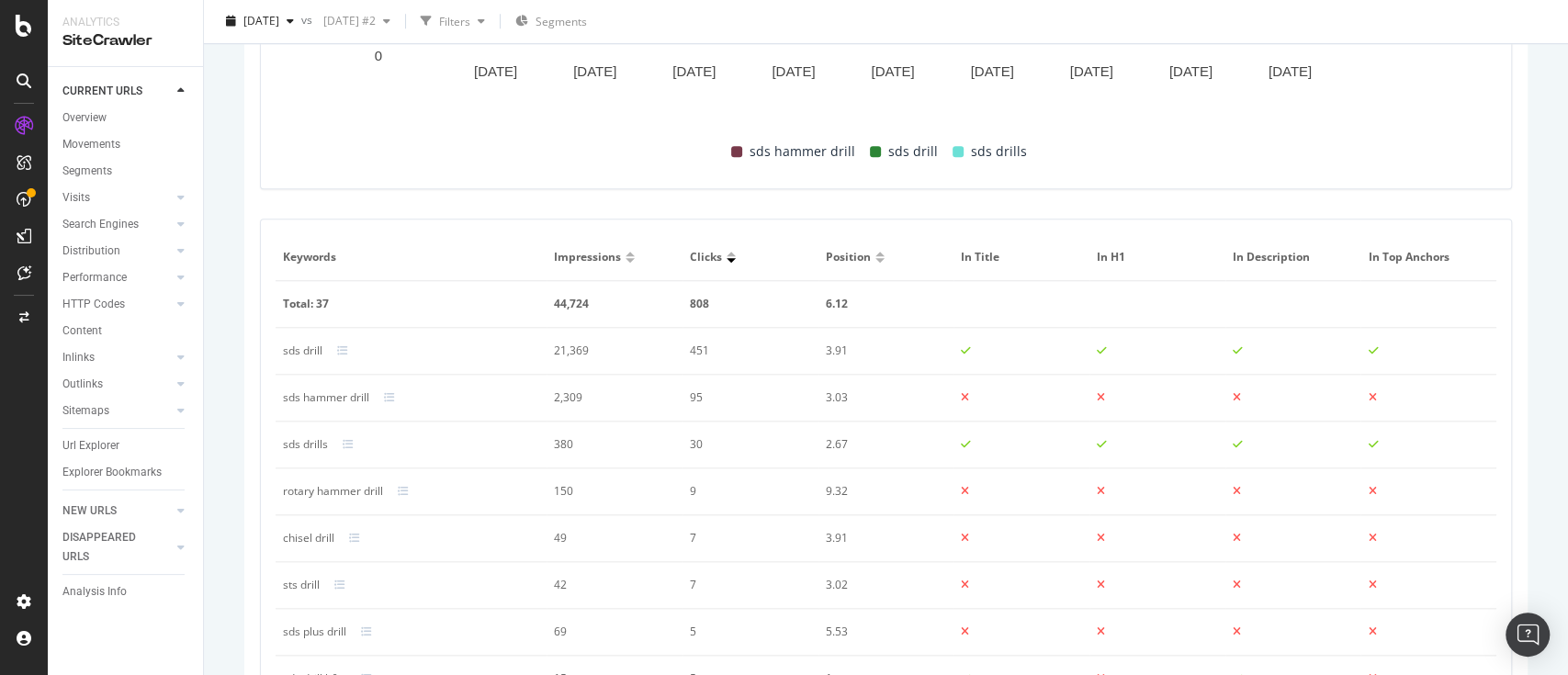
scroll to position [1224, 0]
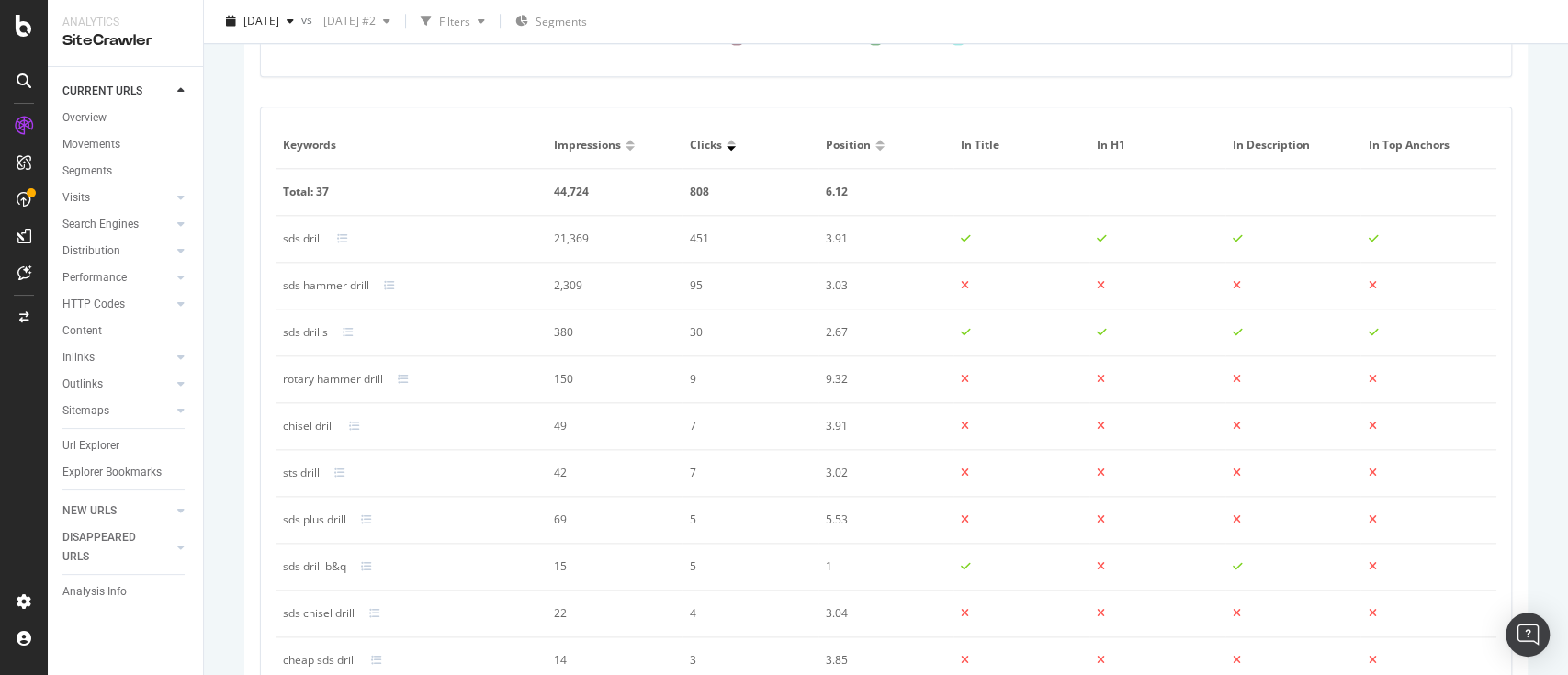
click at [300, 418] on div "chisel drill" at bounding box center [308, 426] width 52 height 17
copy div "chisel drill"
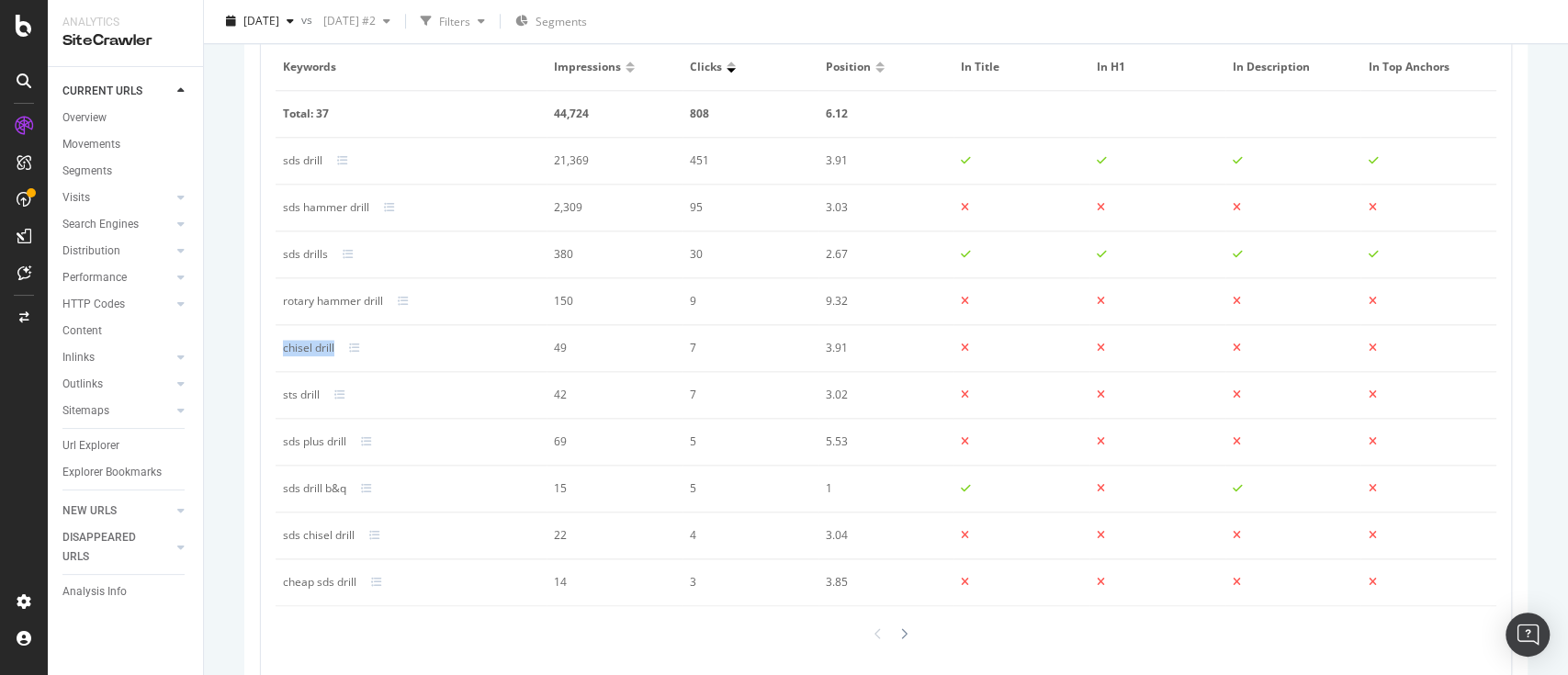
scroll to position [1336, 0]
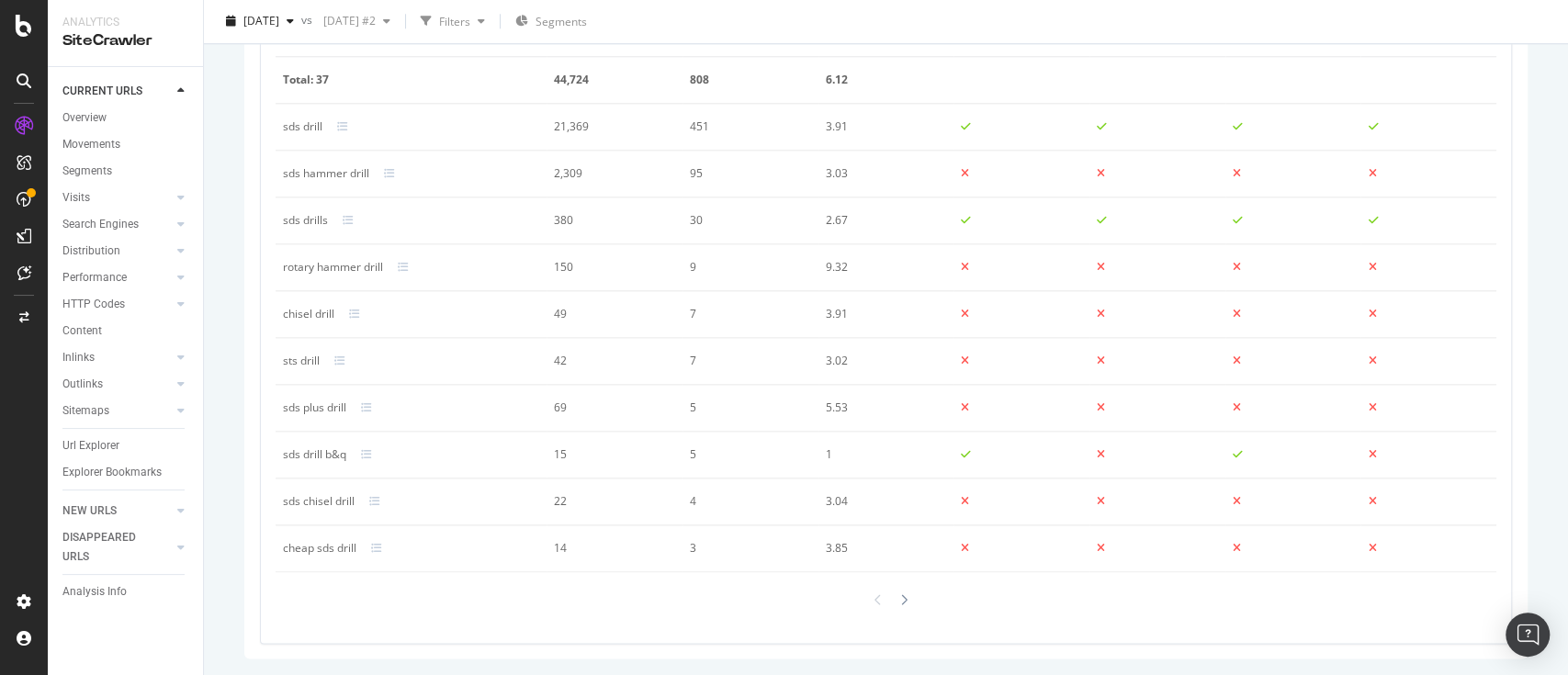
click at [331, 405] on div "sds plus drill" at bounding box center [315, 408] width 64 height 17
copy div "sds plus drill"
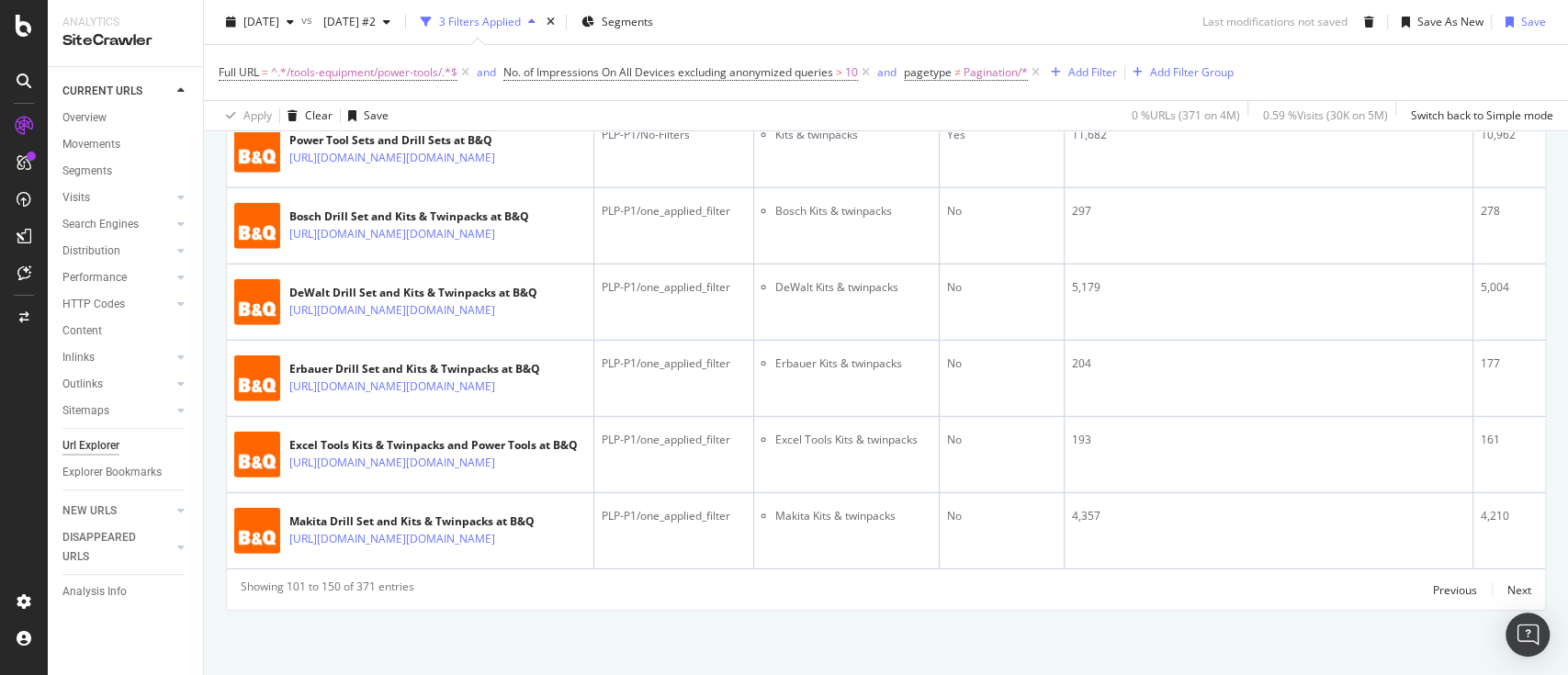
scroll to position [5844, 0]
click at [1449, 593] on div "Previous" at bounding box center [1455, 590] width 44 height 16
click at [1447, 591] on div "Previous" at bounding box center [1455, 590] width 44 height 16
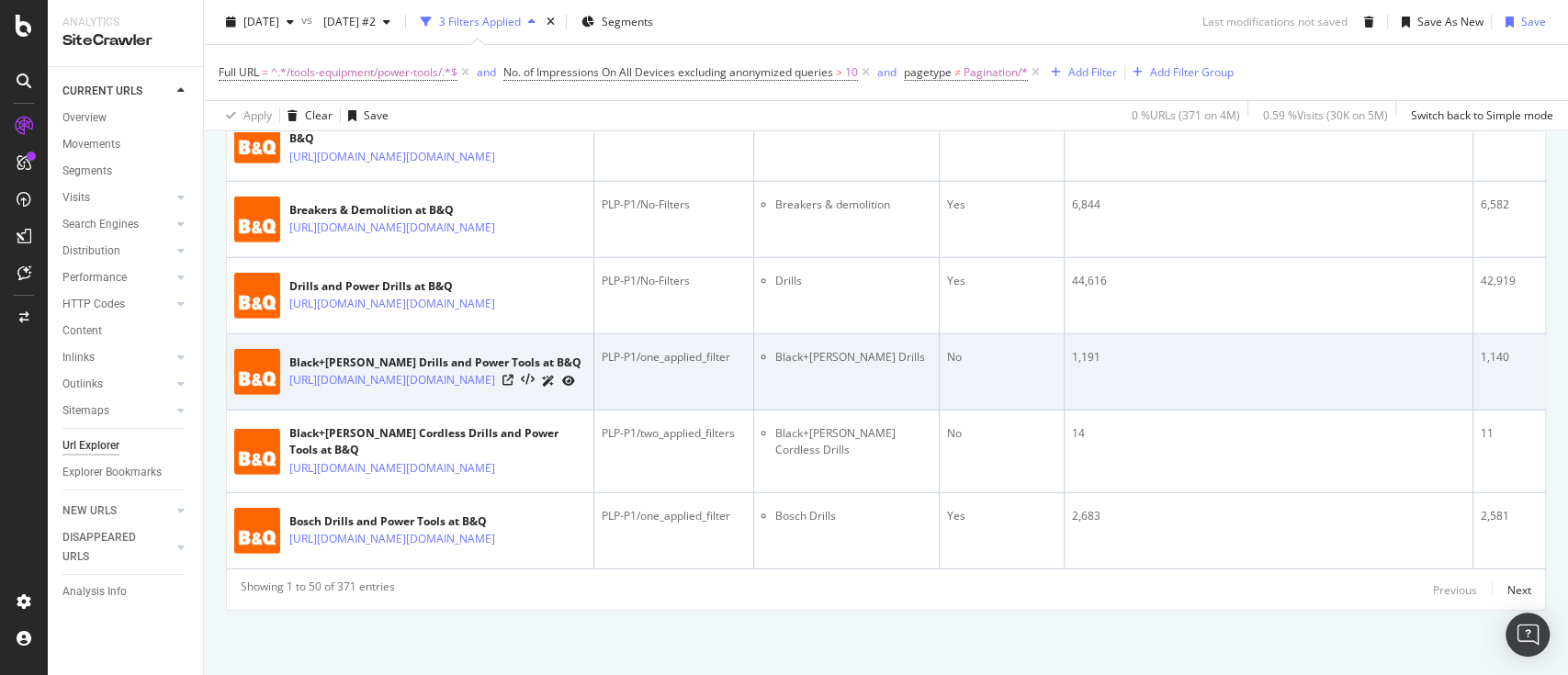
scroll to position [5563, 0]
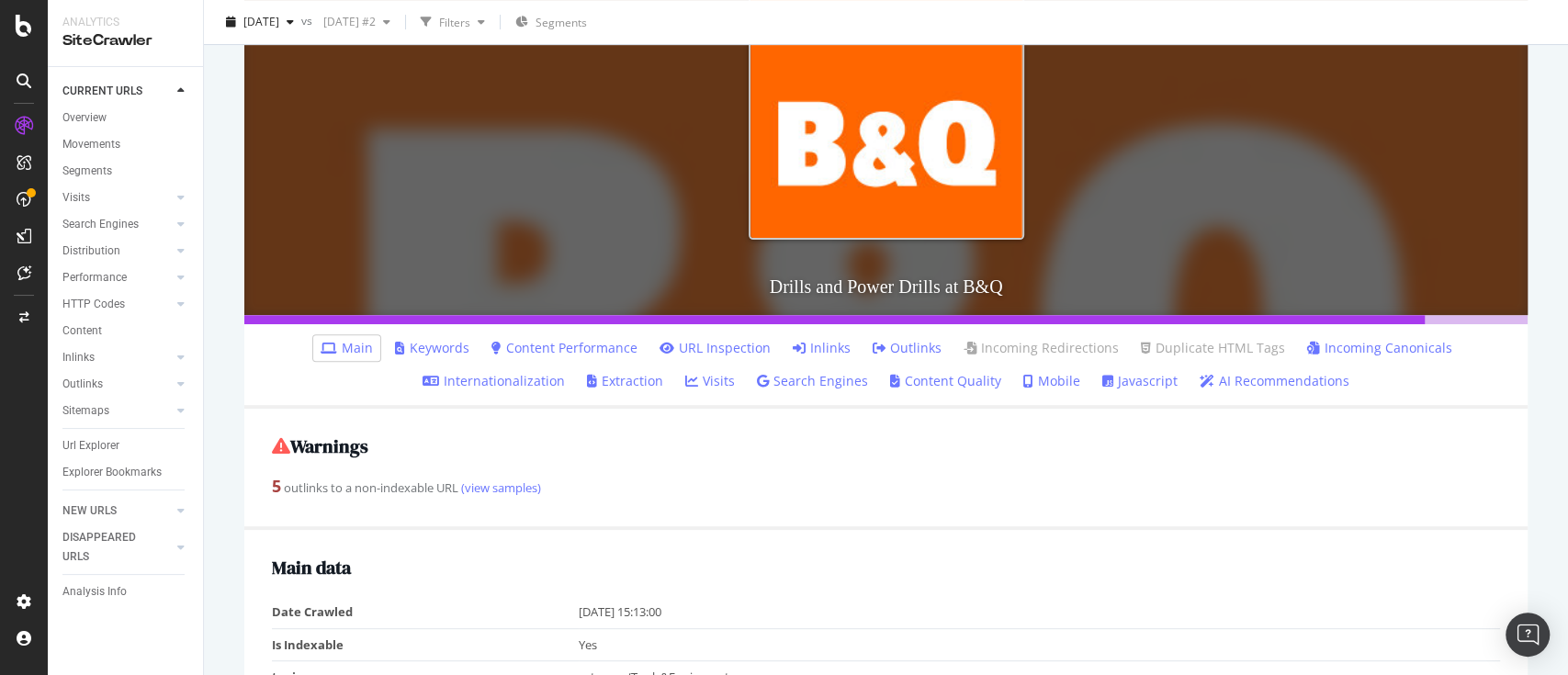
scroll to position [367, 0]
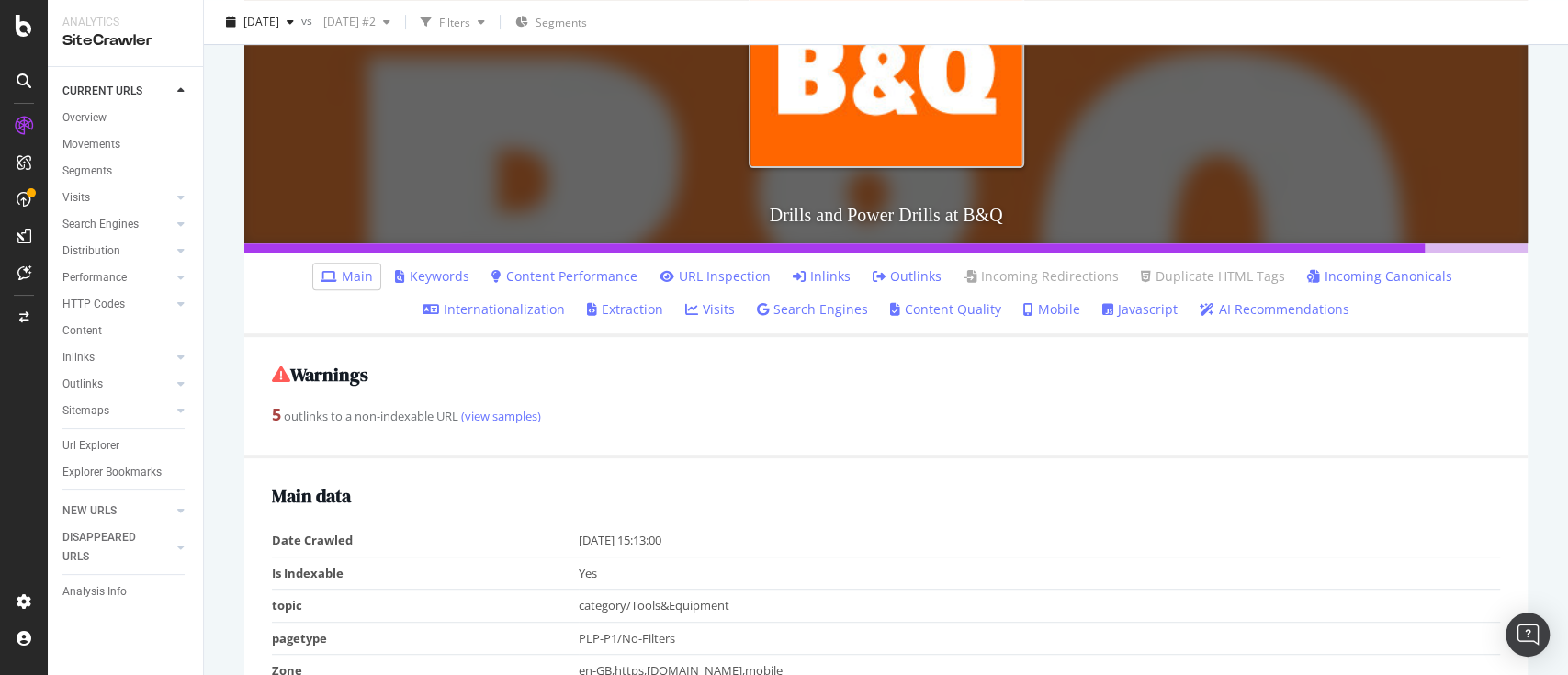
click at [435, 272] on link "Keywords" at bounding box center [432, 276] width 74 height 19
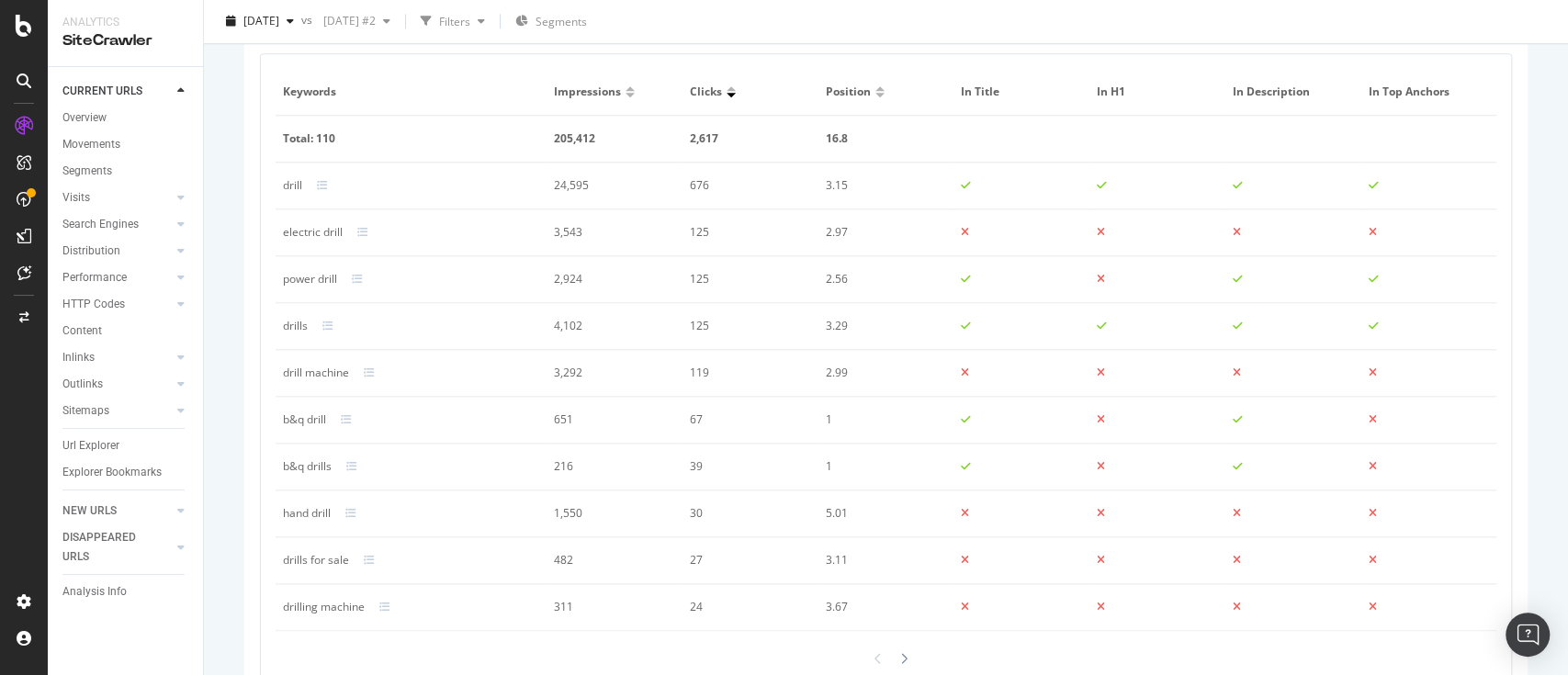
scroll to position [1314, 0]
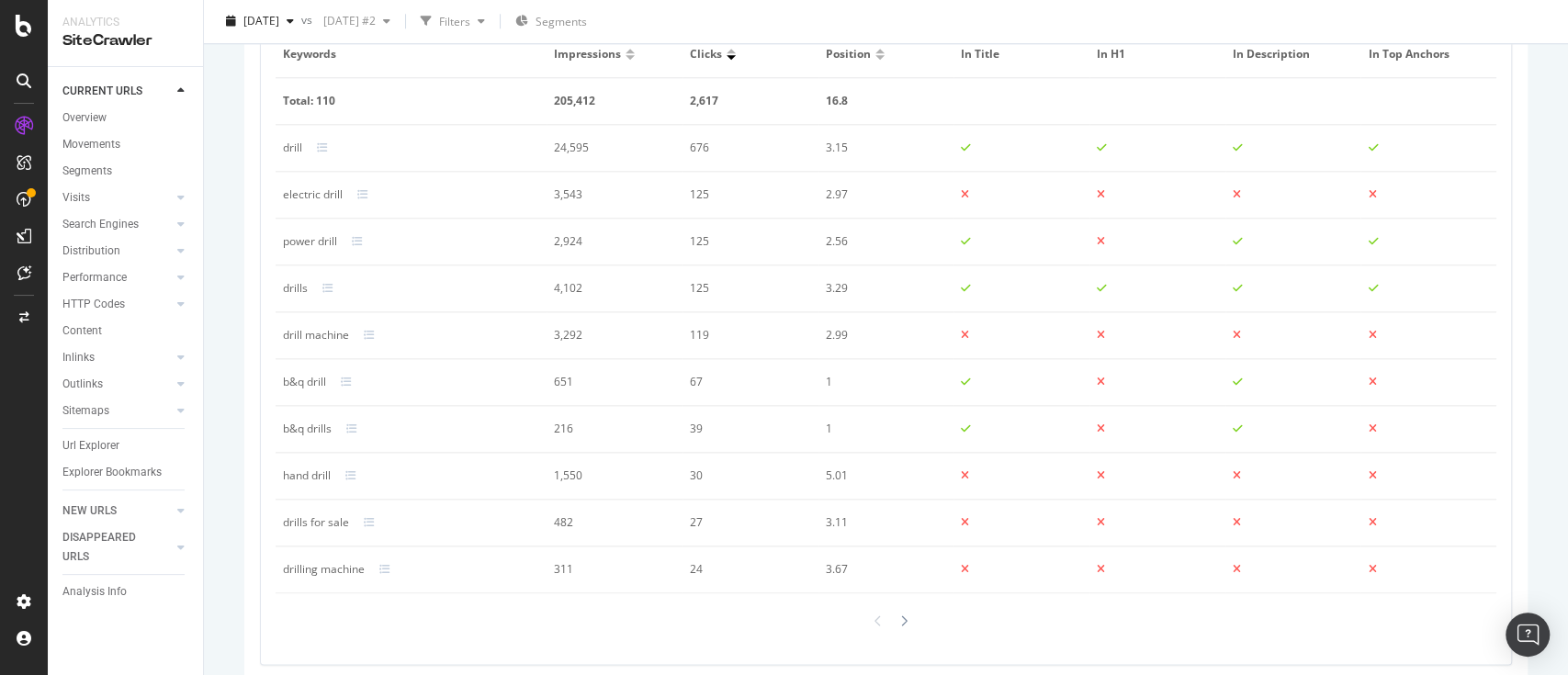
click at [318, 196] on div "electric drill" at bounding box center [313, 195] width 60 height 17
copy div "electric drill"
click at [319, 334] on div "drill machine" at bounding box center [316, 335] width 67 height 17
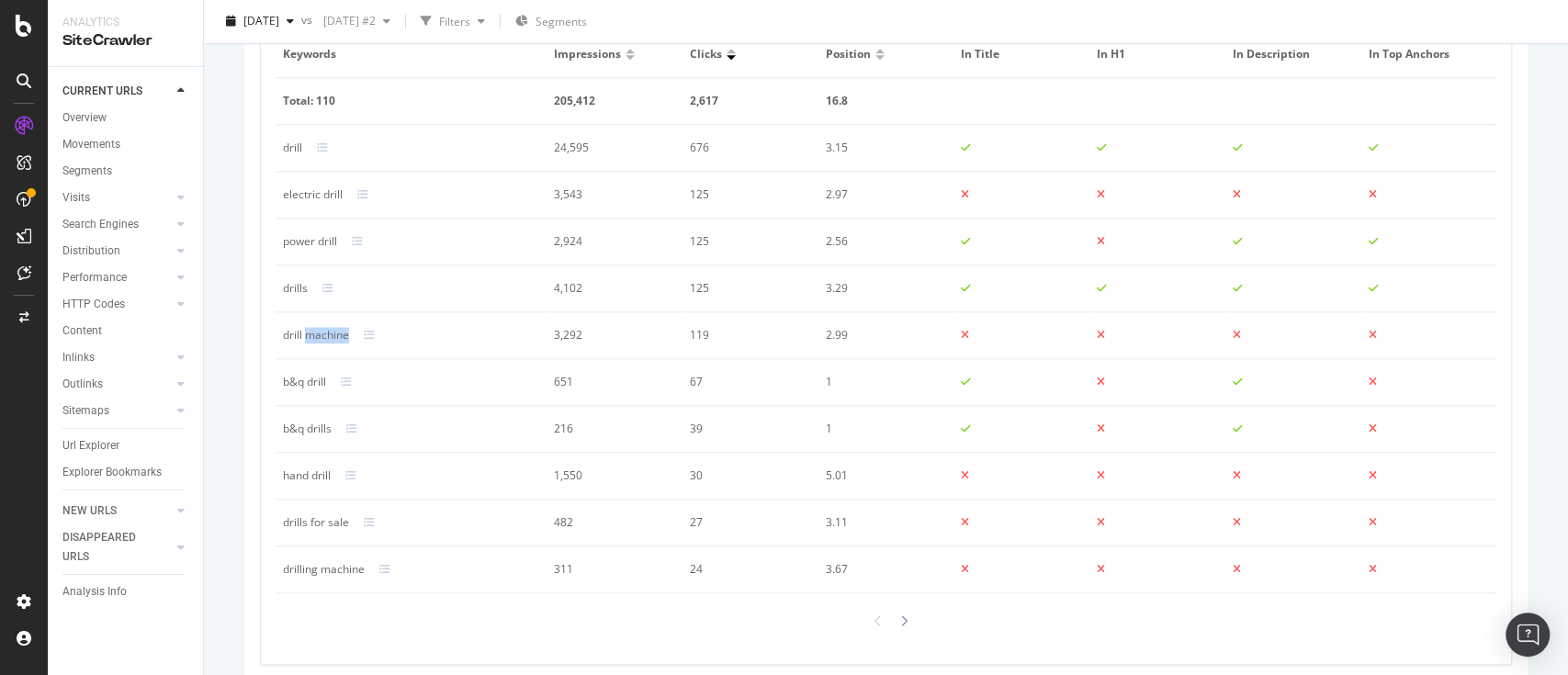
click at [319, 334] on div "drill machine" at bounding box center [316, 335] width 67 height 17
copy div "drill machine"
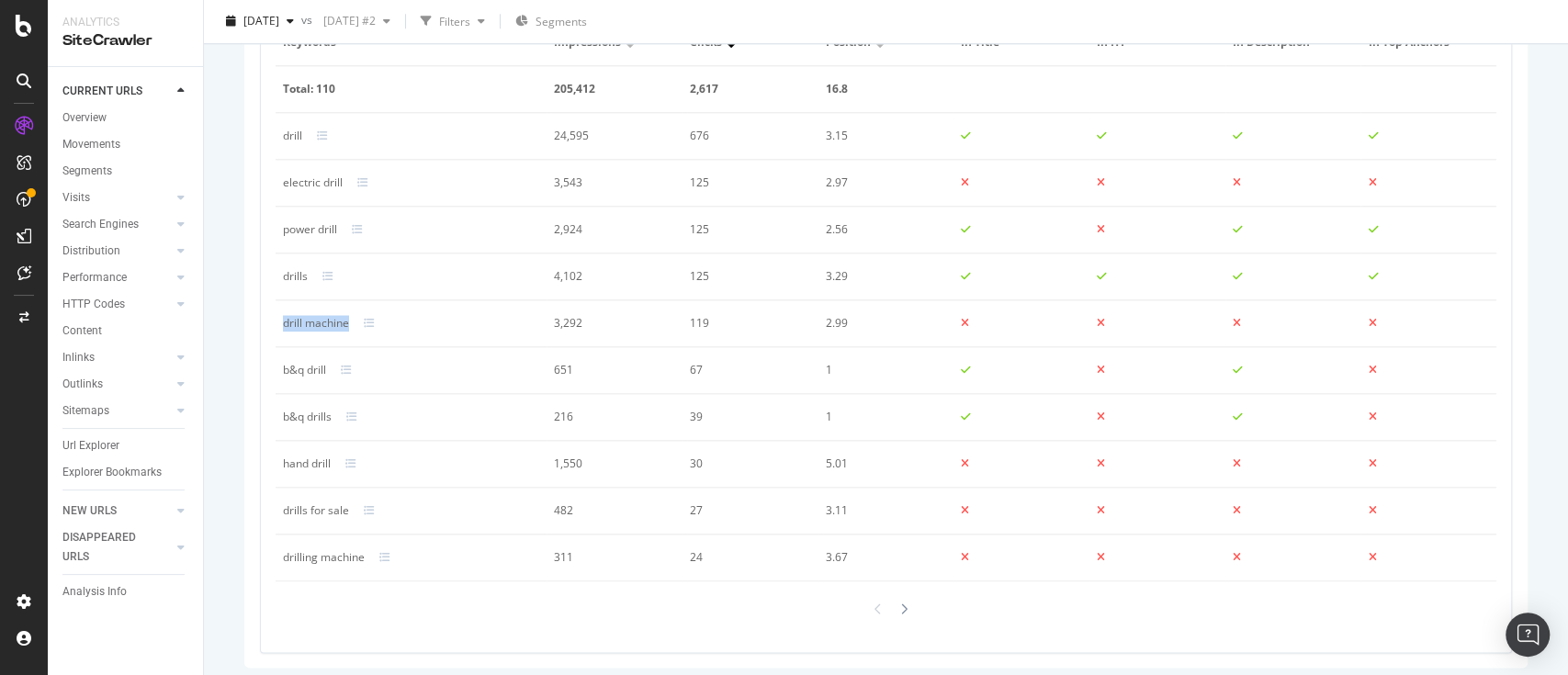
scroll to position [1336, 0]
click at [316, 452] on div "hand drill" at bounding box center [306, 455] width 48 height 17
copy div "hand drill"
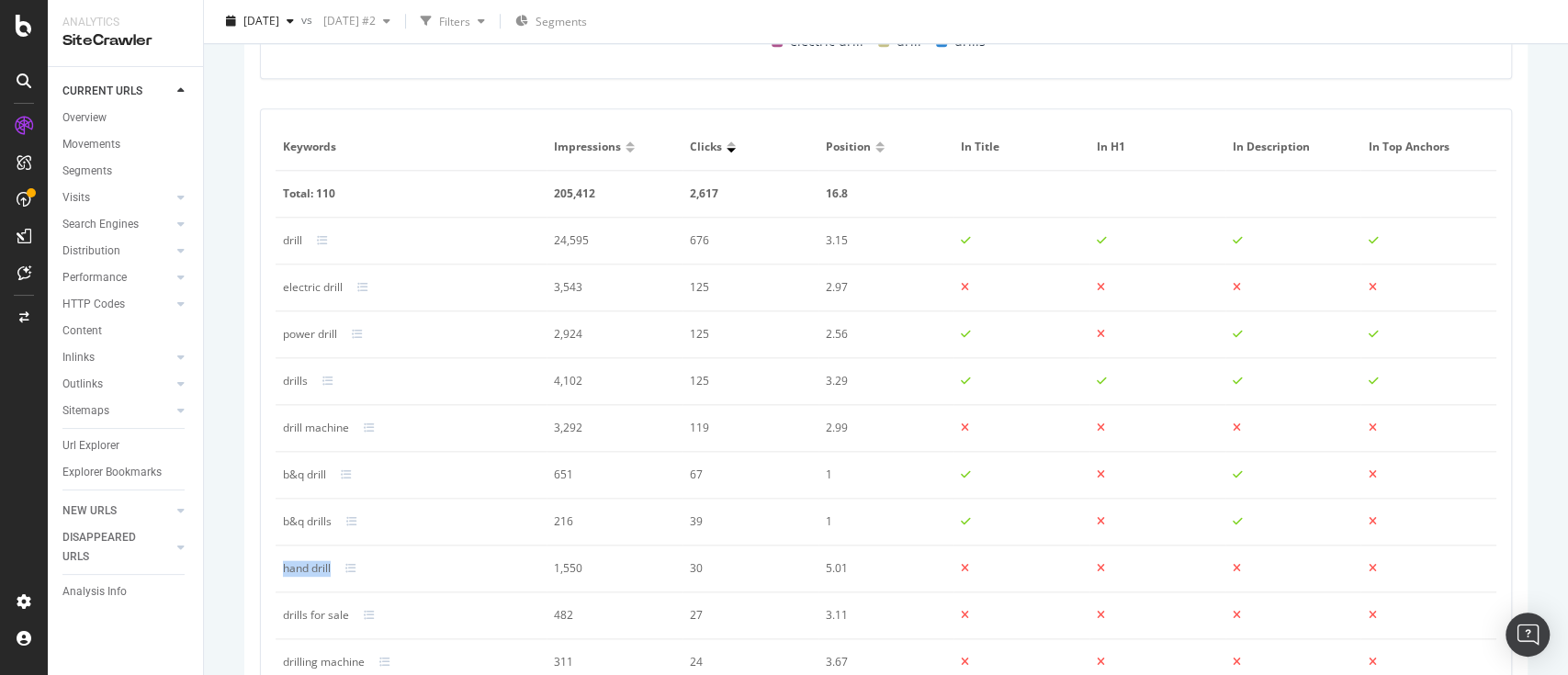
scroll to position [1091, 0]
